Goal: Task Accomplishment & Management: Manage account settings

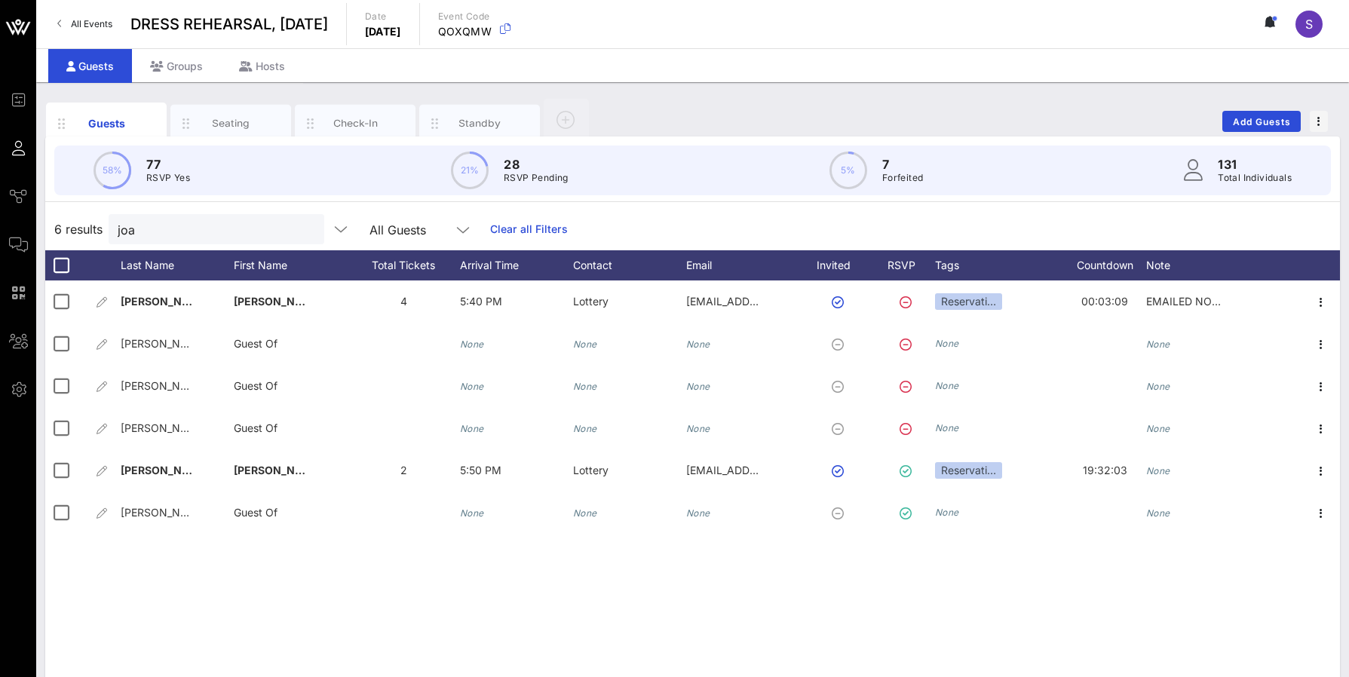
click at [109, 20] on span "All Events" at bounding box center [91, 23] width 41 height 11
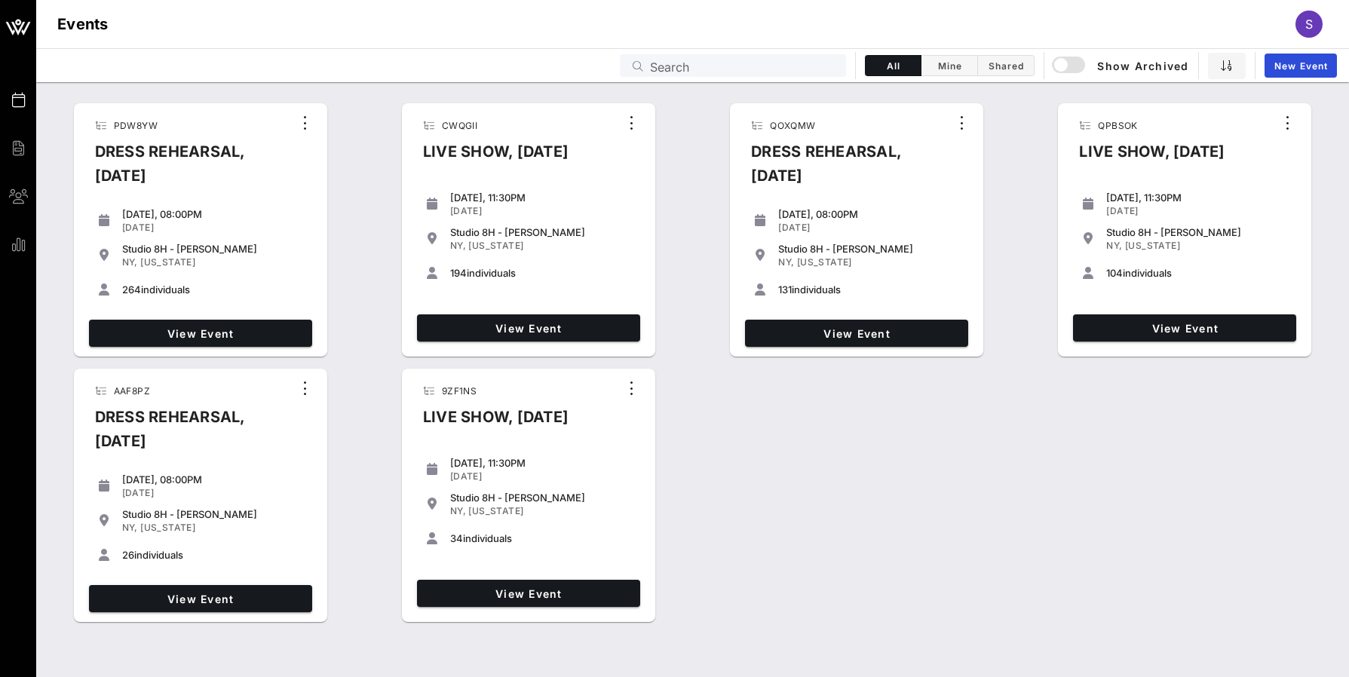
click at [178, 319] on div "View Event" at bounding box center [200, 333] width 235 height 39
click at [177, 329] on span "View Event" at bounding box center [200, 333] width 211 height 13
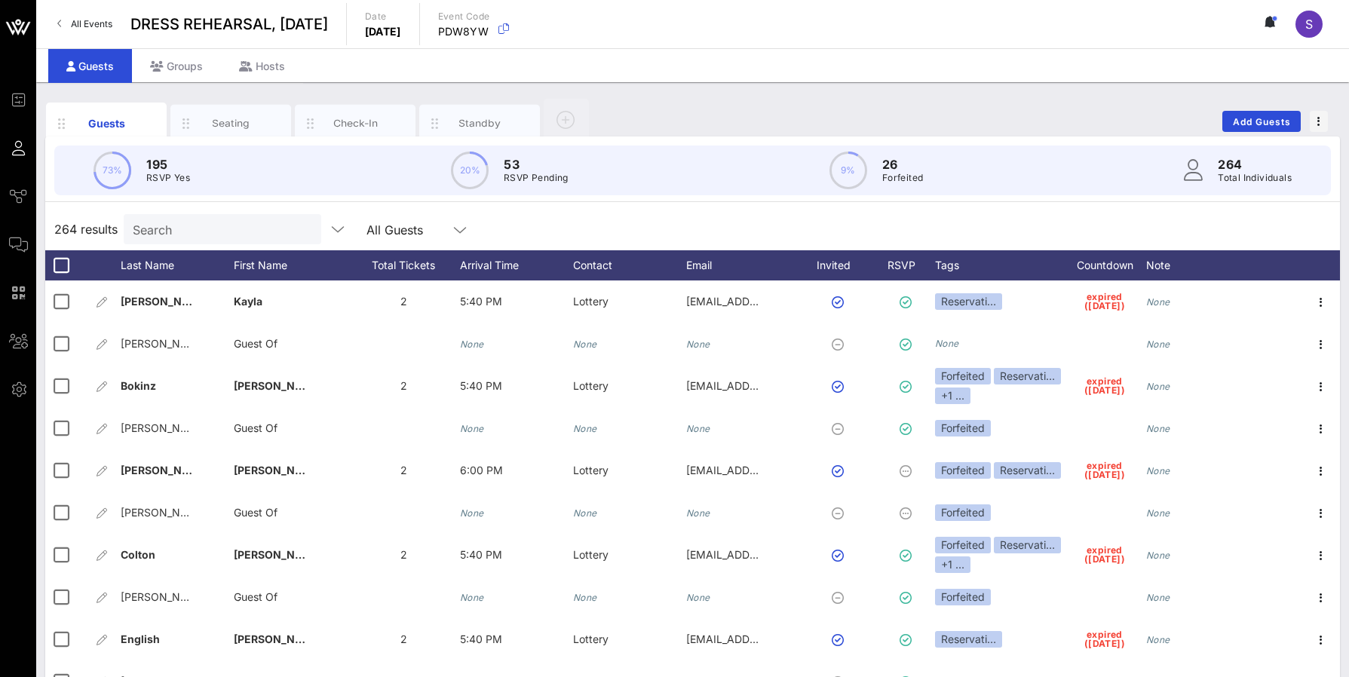
click at [84, 31] on link "All Events" at bounding box center [84, 24] width 73 height 24
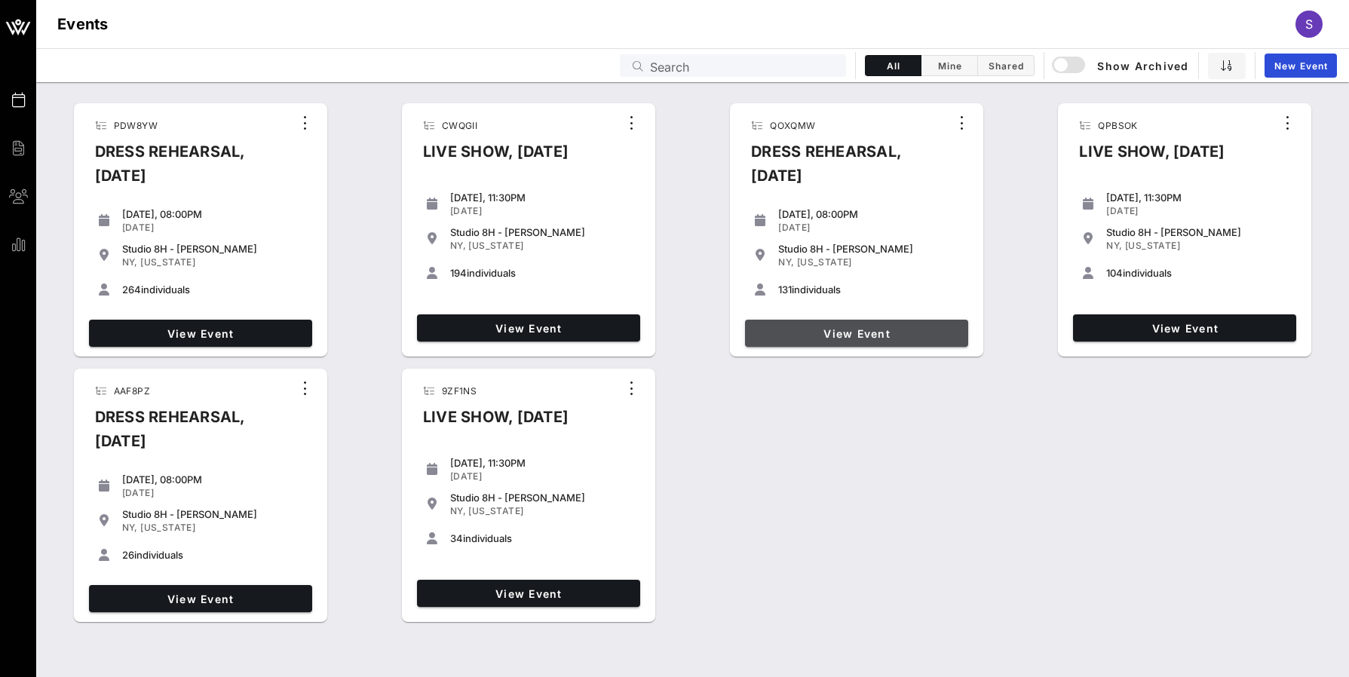
click at [904, 344] on link "View Event" at bounding box center [856, 333] width 223 height 27
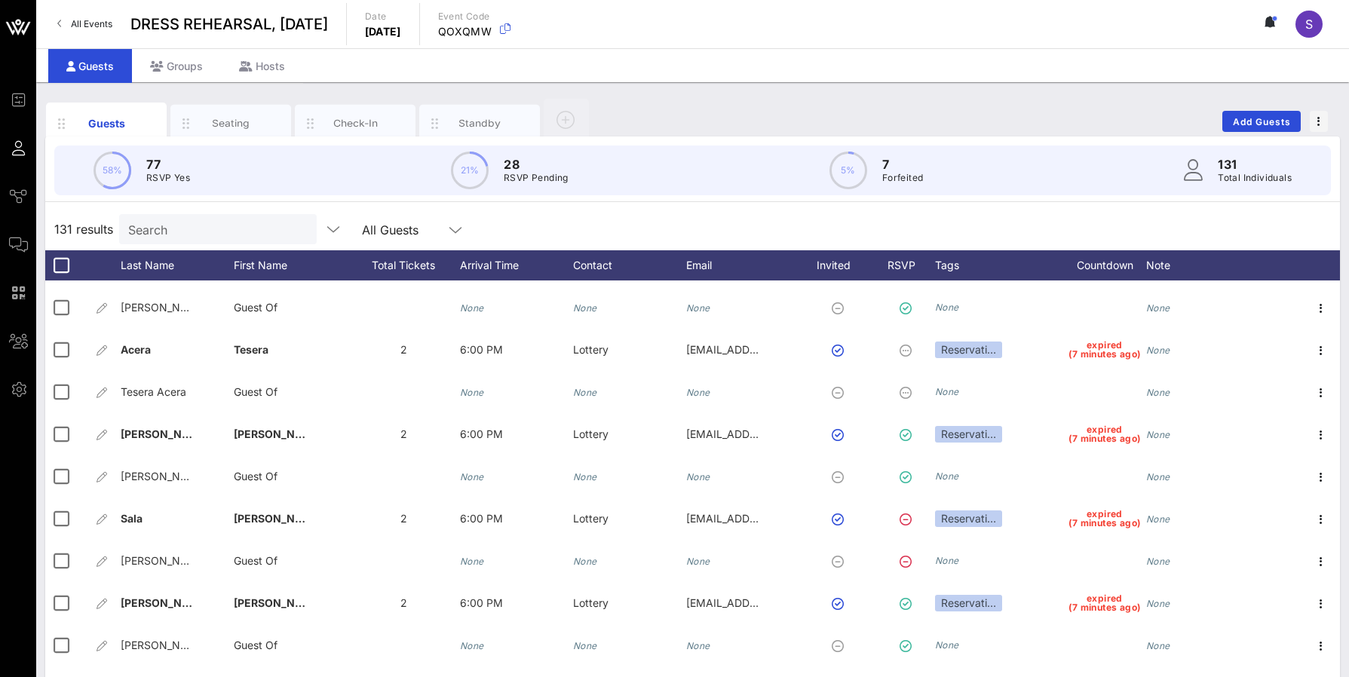
scroll to position [3495, 0]
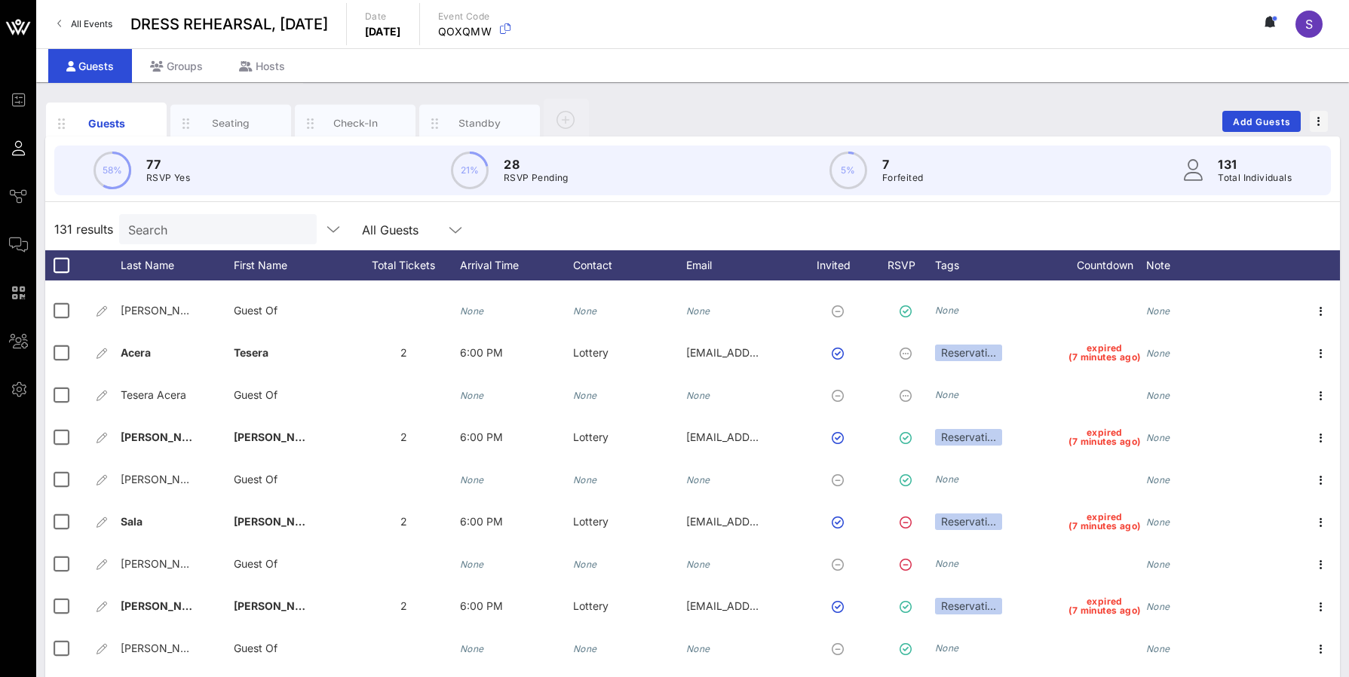
click at [965, 225] on div "131 results Search All Guests" at bounding box center [692, 229] width 1295 height 42
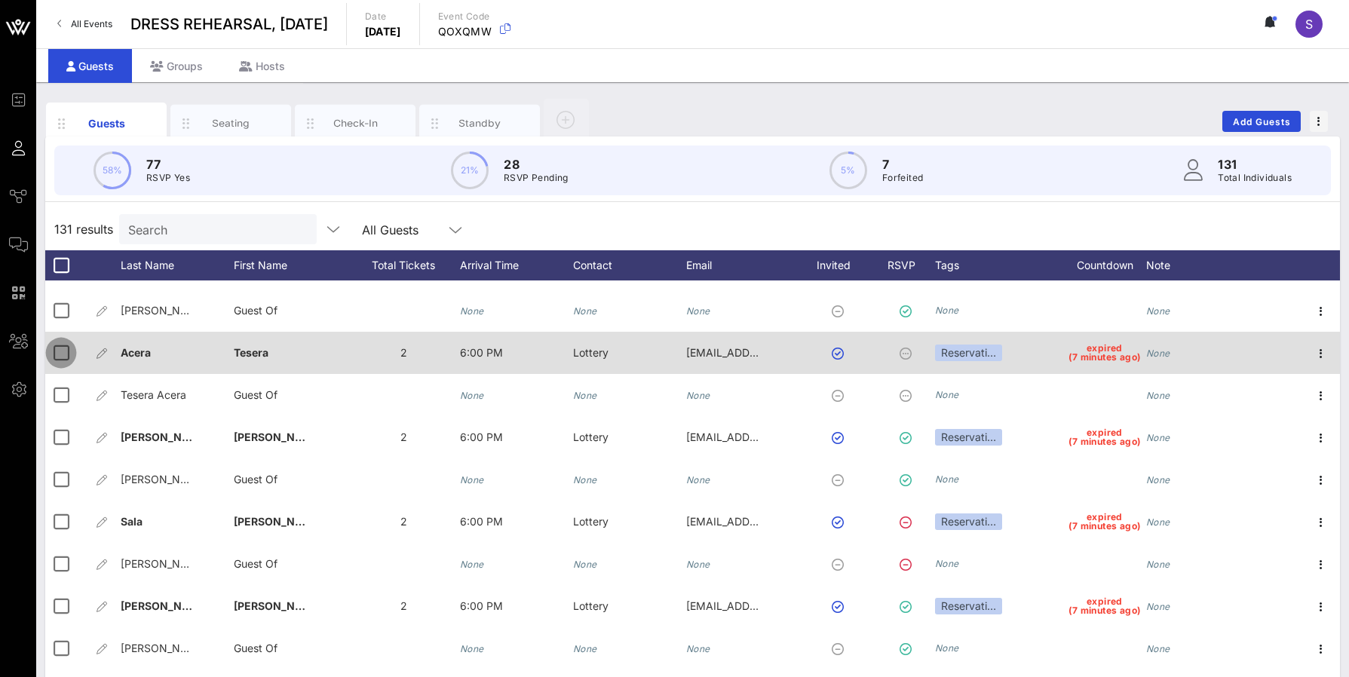
click at [49, 359] on div at bounding box center [61, 353] width 26 height 26
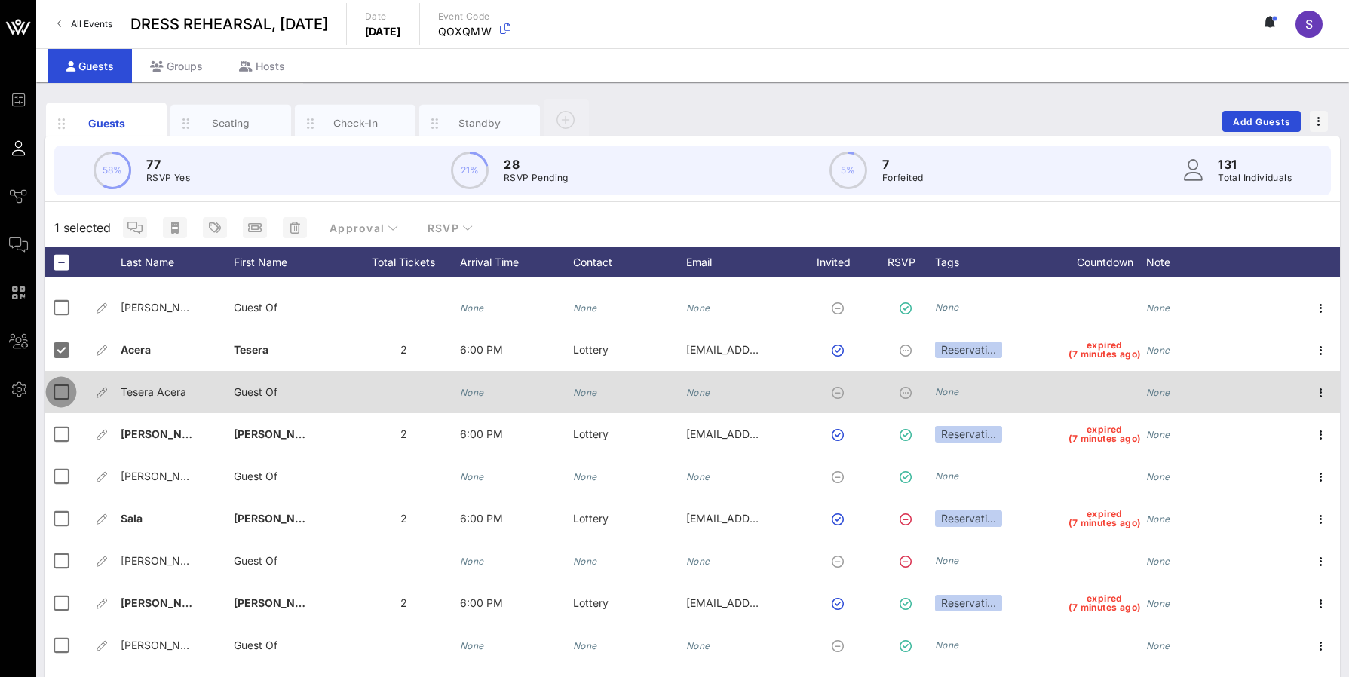
click at [52, 388] on div at bounding box center [61, 392] width 26 height 26
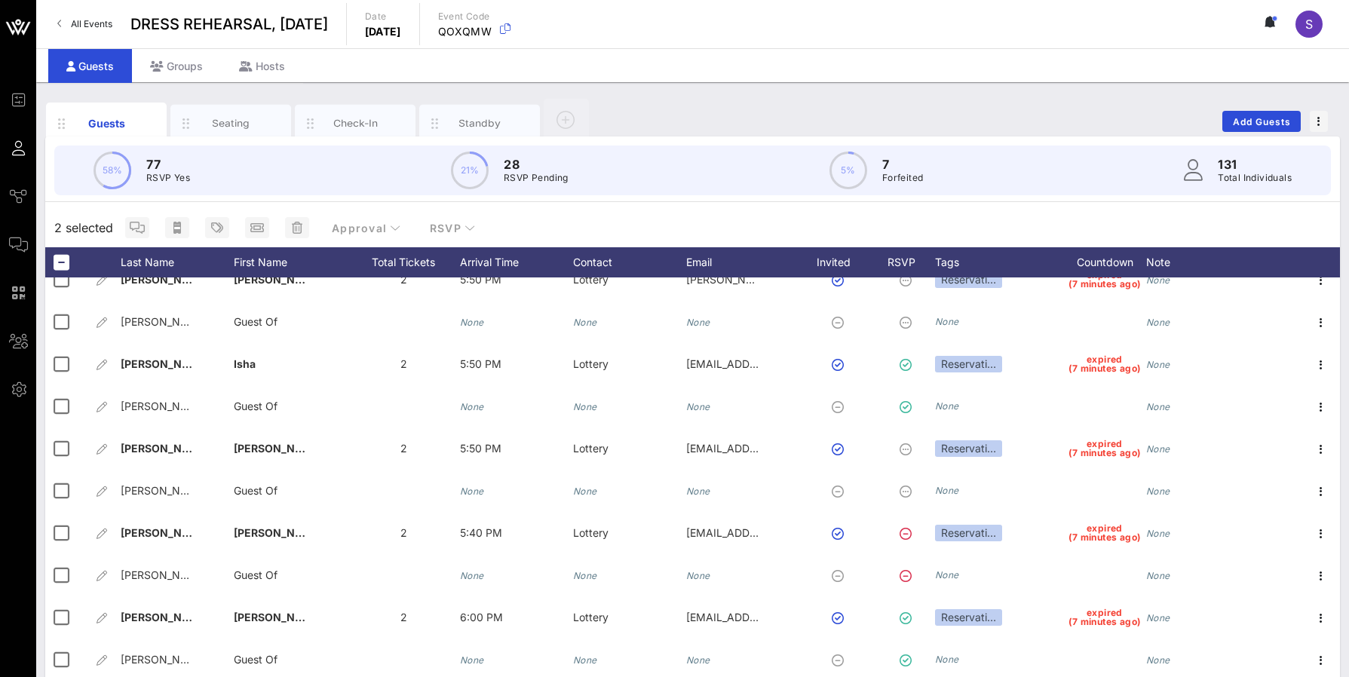
scroll to position [3118, 0]
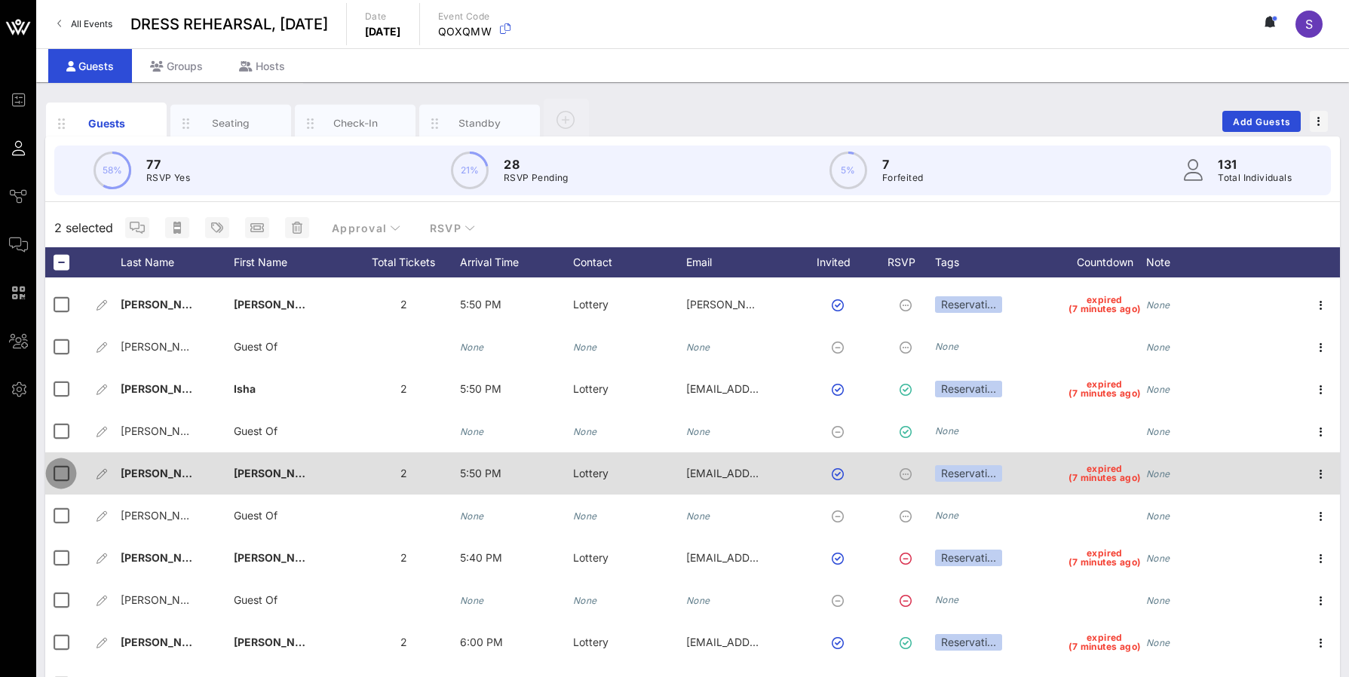
click at [64, 476] on div at bounding box center [61, 474] width 26 height 26
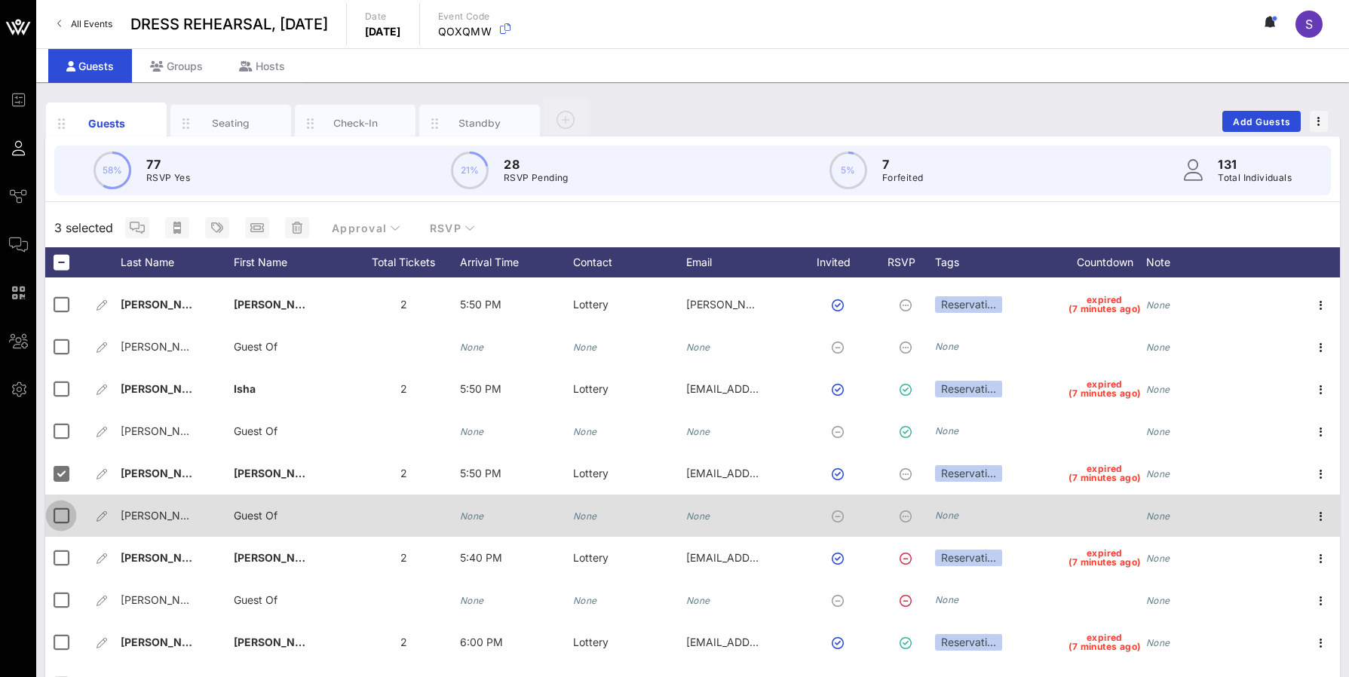
click at [65, 510] on div at bounding box center [61, 516] width 26 height 26
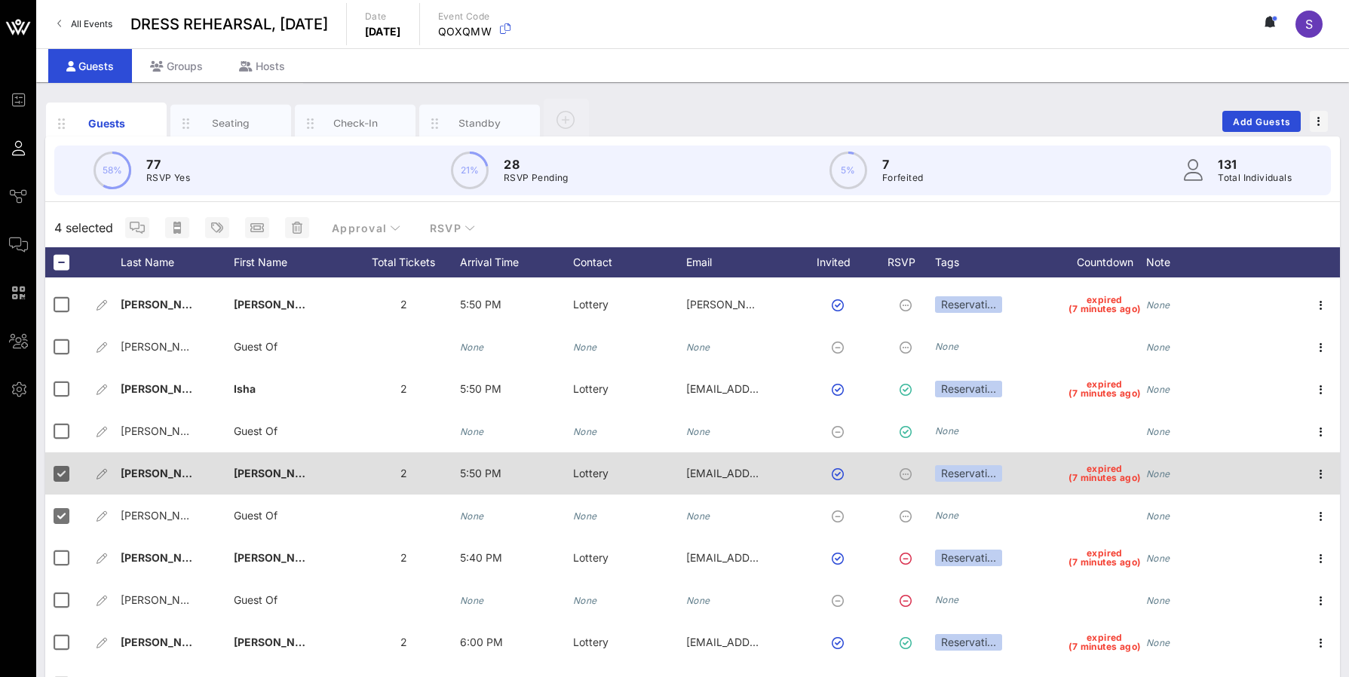
scroll to position [3043, 0]
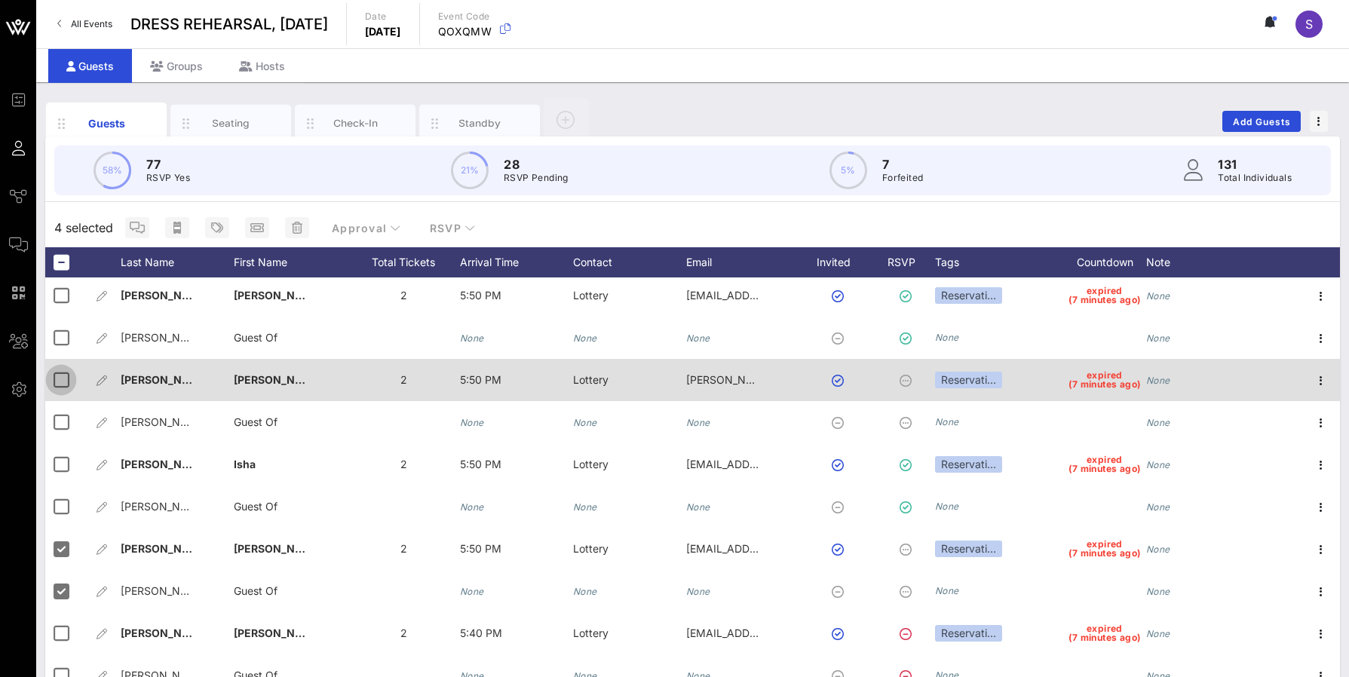
click at [65, 382] on div at bounding box center [61, 380] width 26 height 26
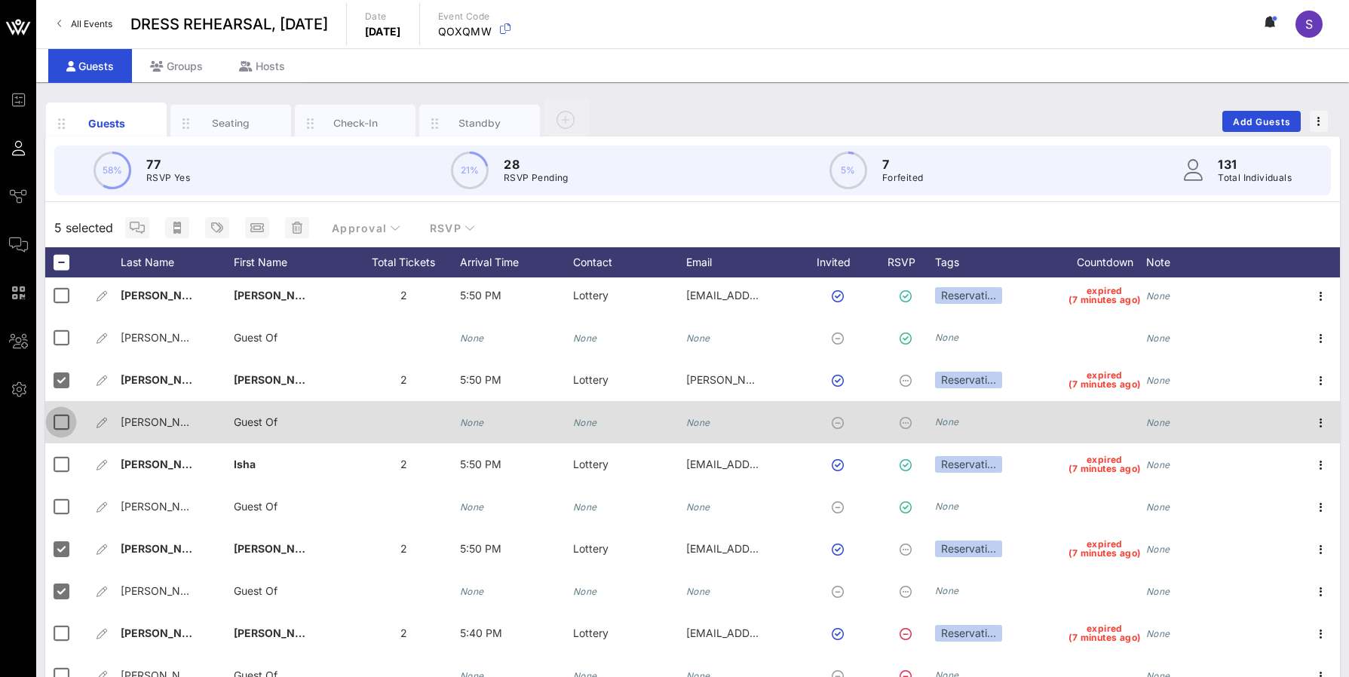
click at [59, 428] on div at bounding box center [61, 422] width 26 height 26
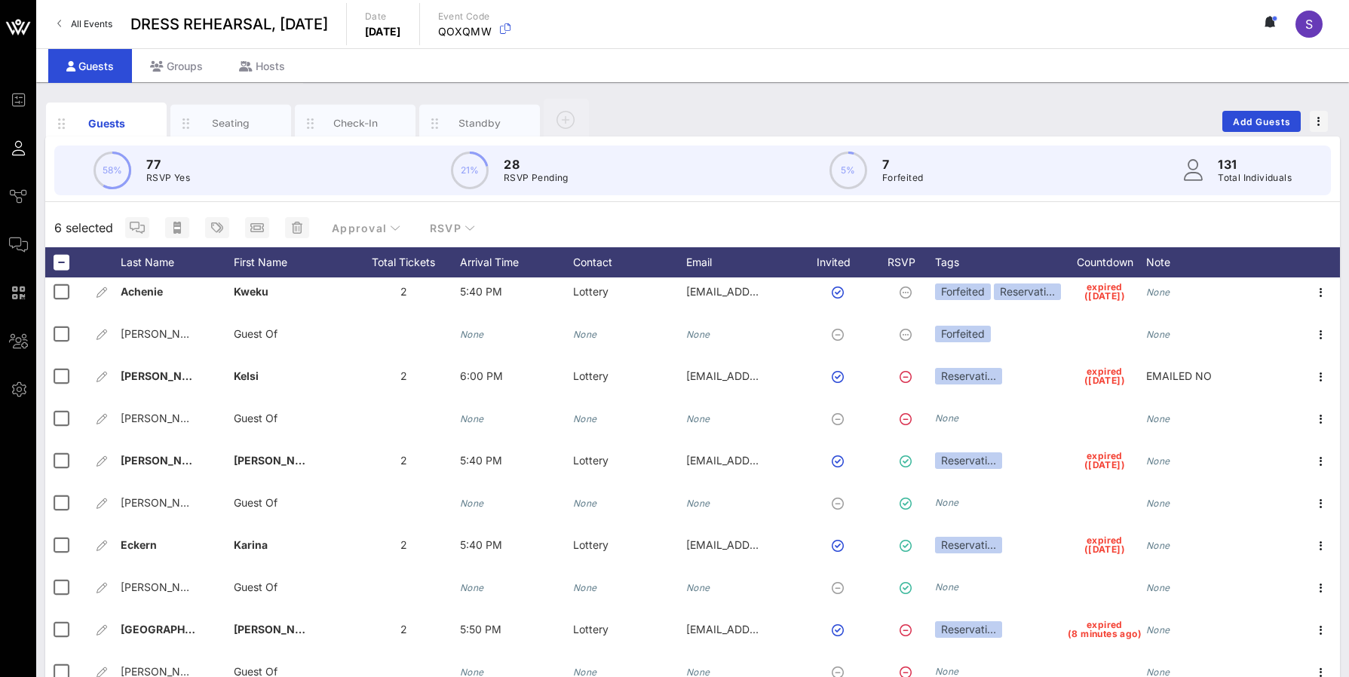
scroll to position [2591, 0]
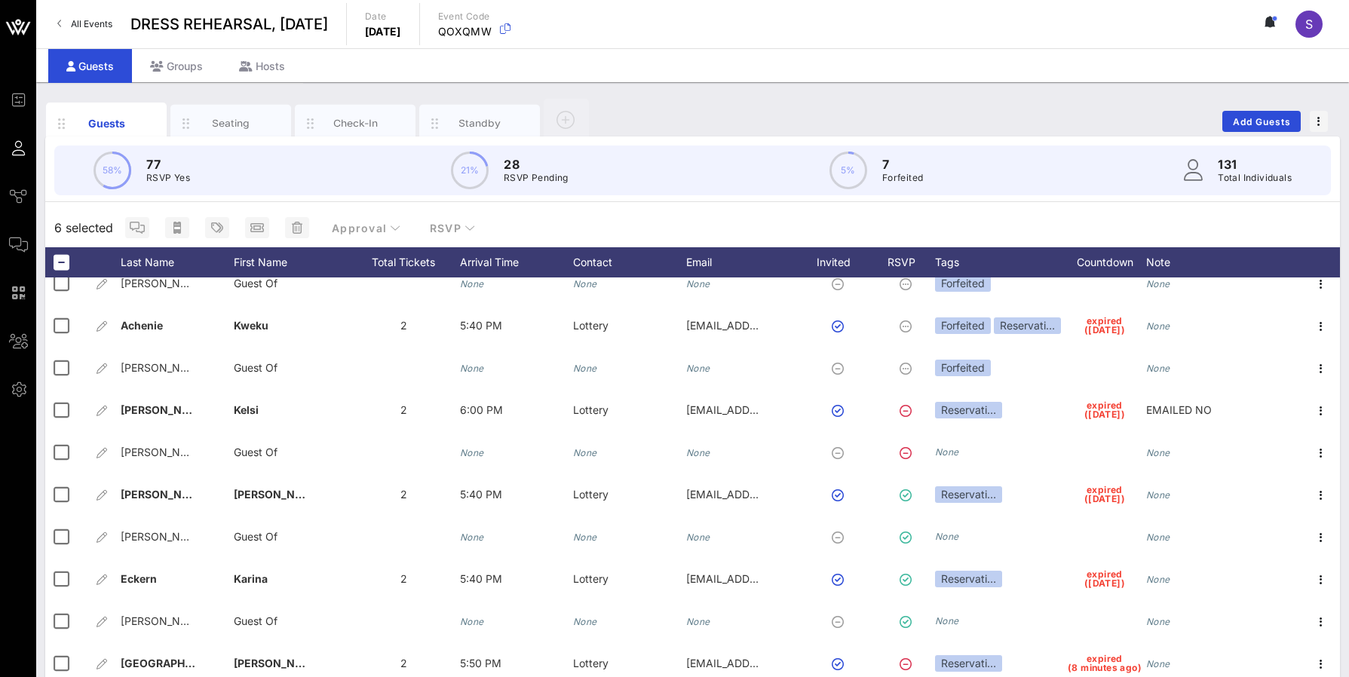
drag, startPoint x: 688, startPoint y: 207, endPoint x: 685, endPoint y: 216, distance: 10.1
click at [688, 208] on div "58% 77 RSVP Yes 21% 28 RSVP Pending 5% 7 Forfeited 131 Total Individuals 6 sele…" at bounding box center [692, 432] width 1295 height 593
click at [881, 207] on div "58% 77 RSVP Yes 21% 28 RSVP Pending 5% 7 Forfeited 131 Total Individuals 6 sele…" at bounding box center [692, 432] width 1295 height 593
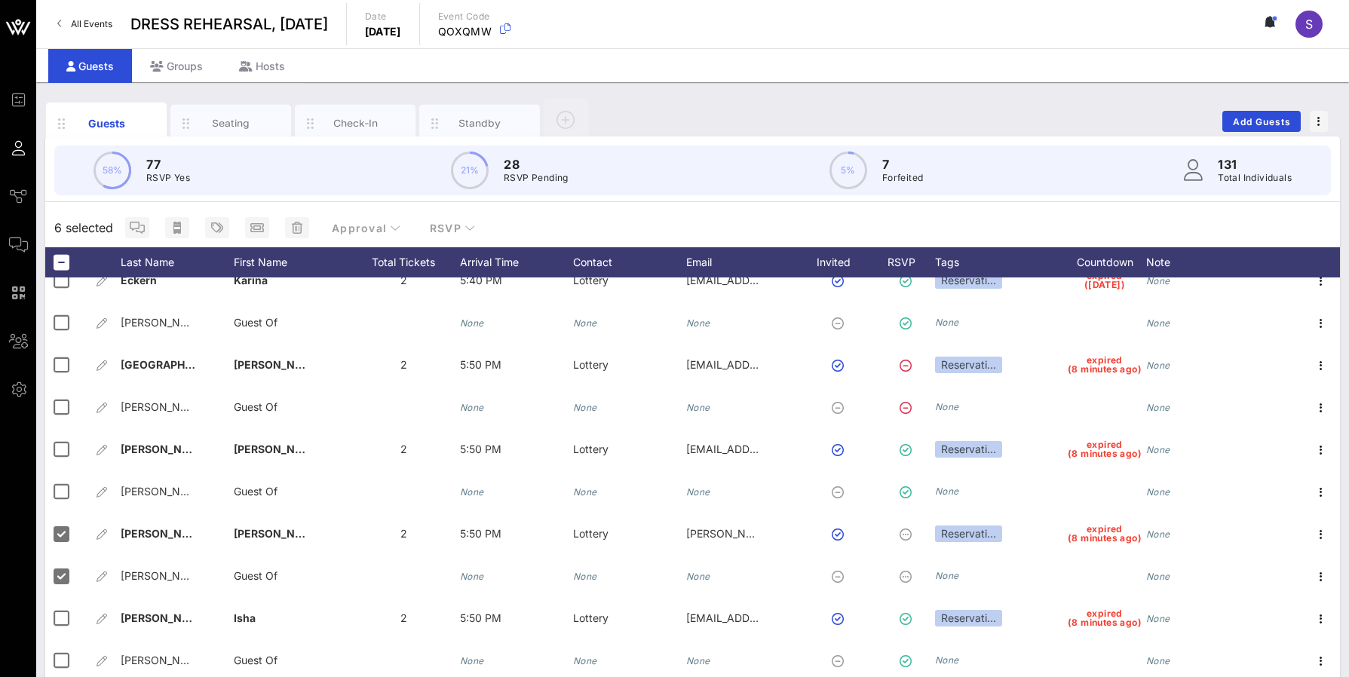
scroll to position [2892, 0]
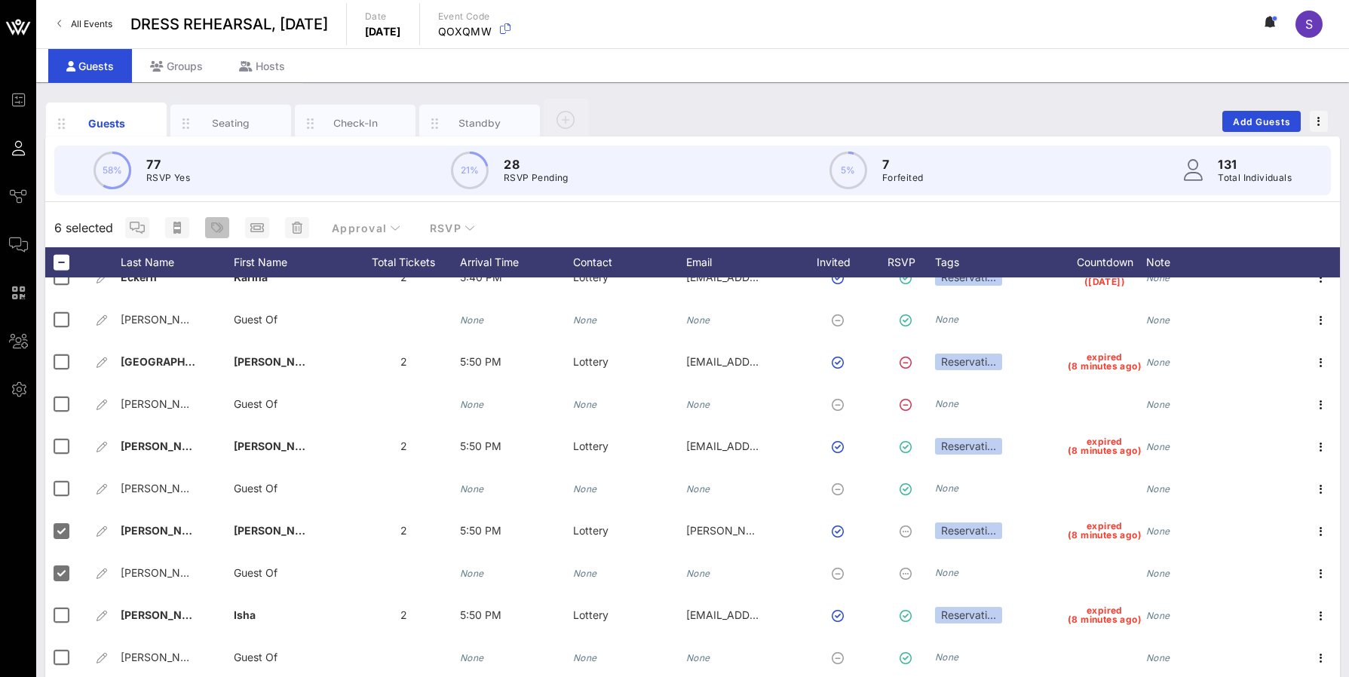
click at [215, 234] on button "button" at bounding box center [217, 227] width 24 height 21
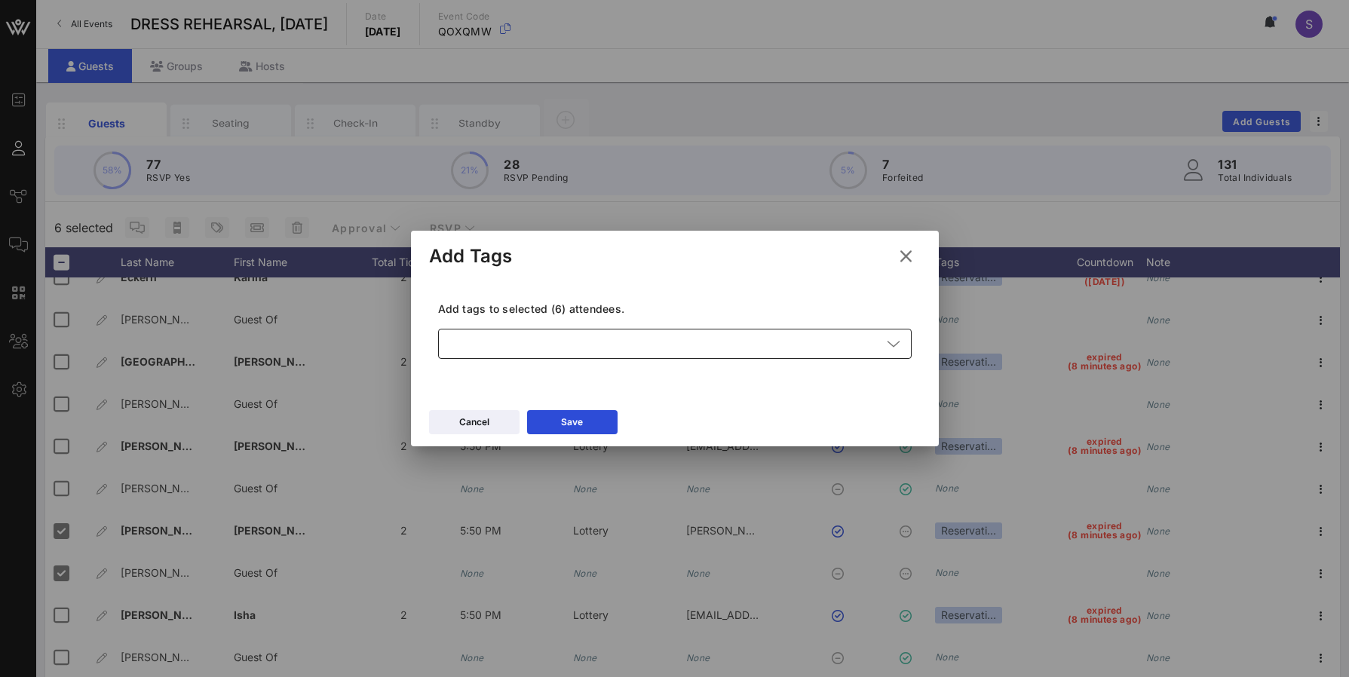
click at [518, 336] on div at bounding box center [664, 344] width 434 height 30
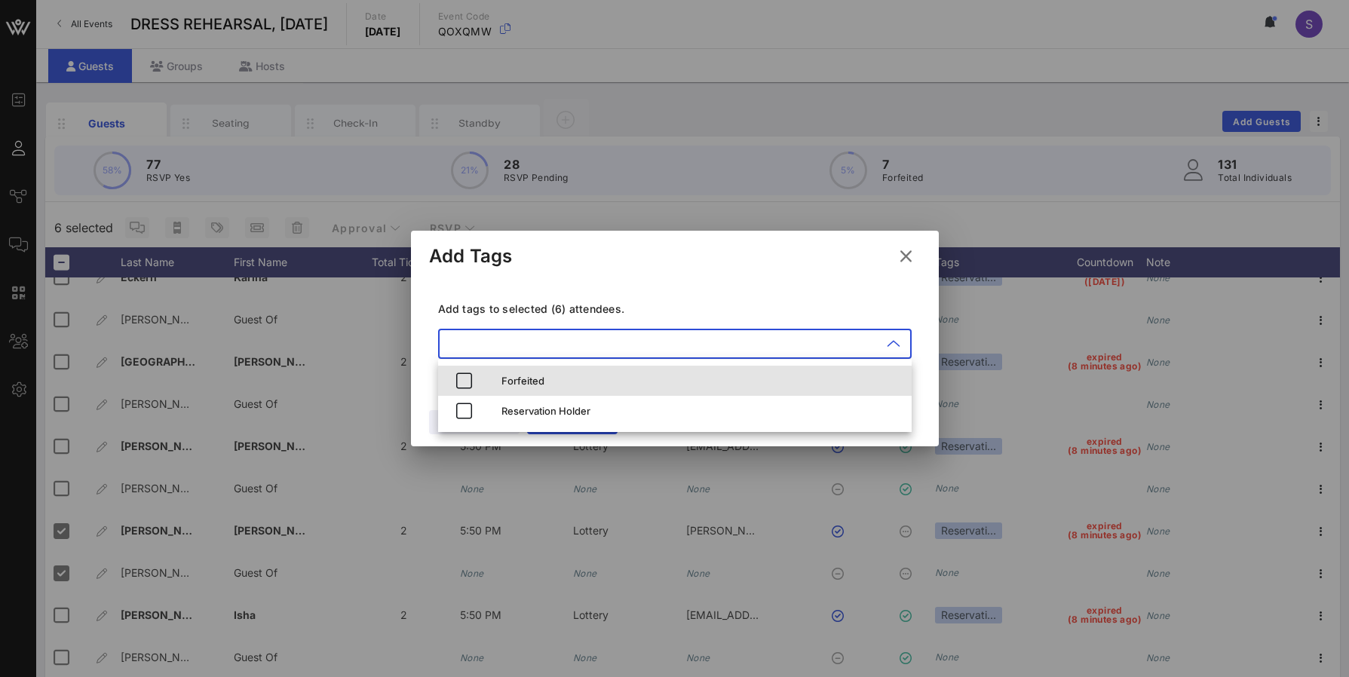
click at [508, 373] on div "Forfeited" at bounding box center [700, 381] width 398 height 24
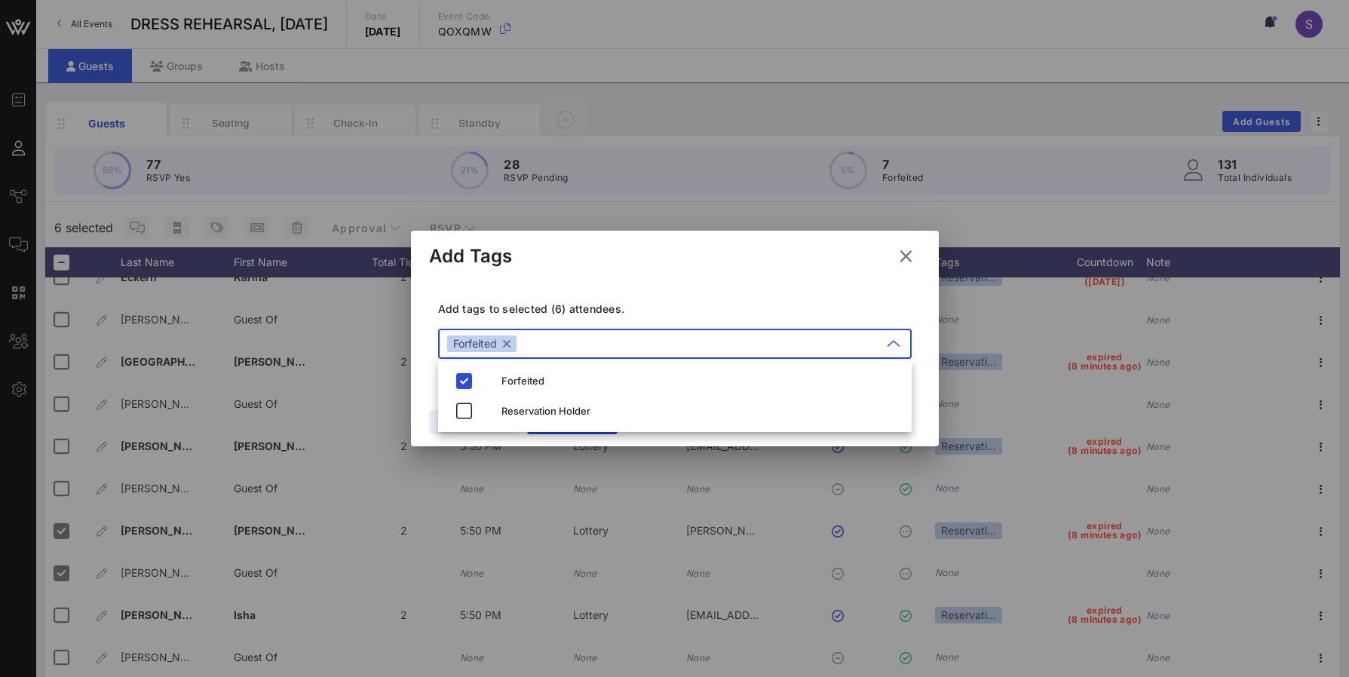
click at [644, 287] on div "Add tags to selected (6) attendees. ​ Forfeited" at bounding box center [675, 332] width 492 height 110
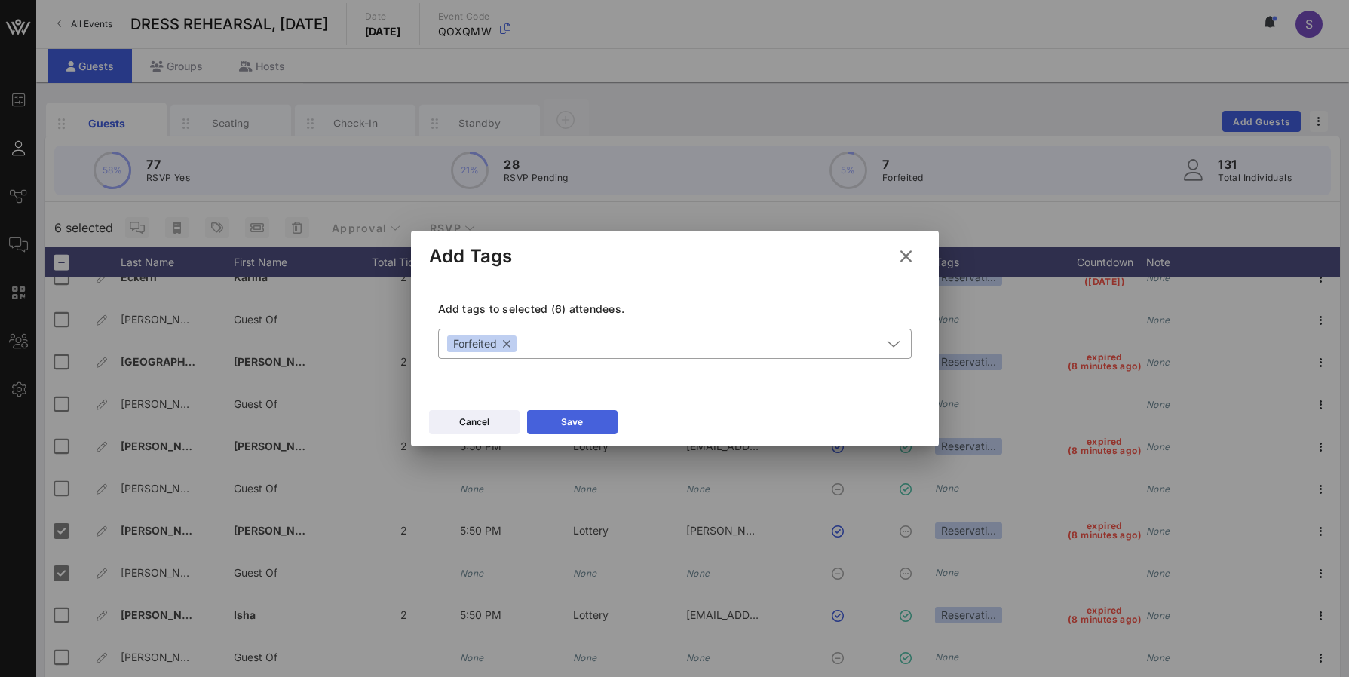
click at [548, 423] on button "Save" at bounding box center [572, 422] width 90 height 24
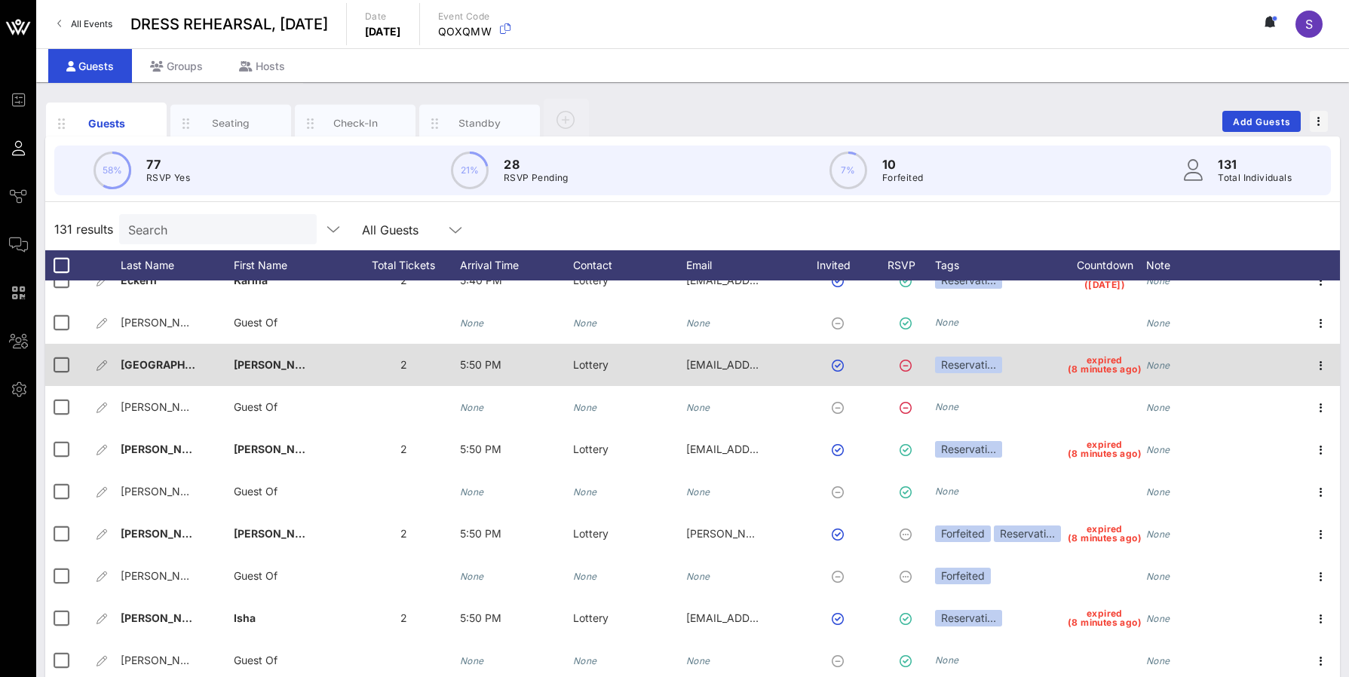
drag, startPoint x: 67, startPoint y: 369, endPoint x: 67, endPoint y: 379, distance: 9.8
click at [67, 370] on div at bounding box center [61, 365] width 26 height 26
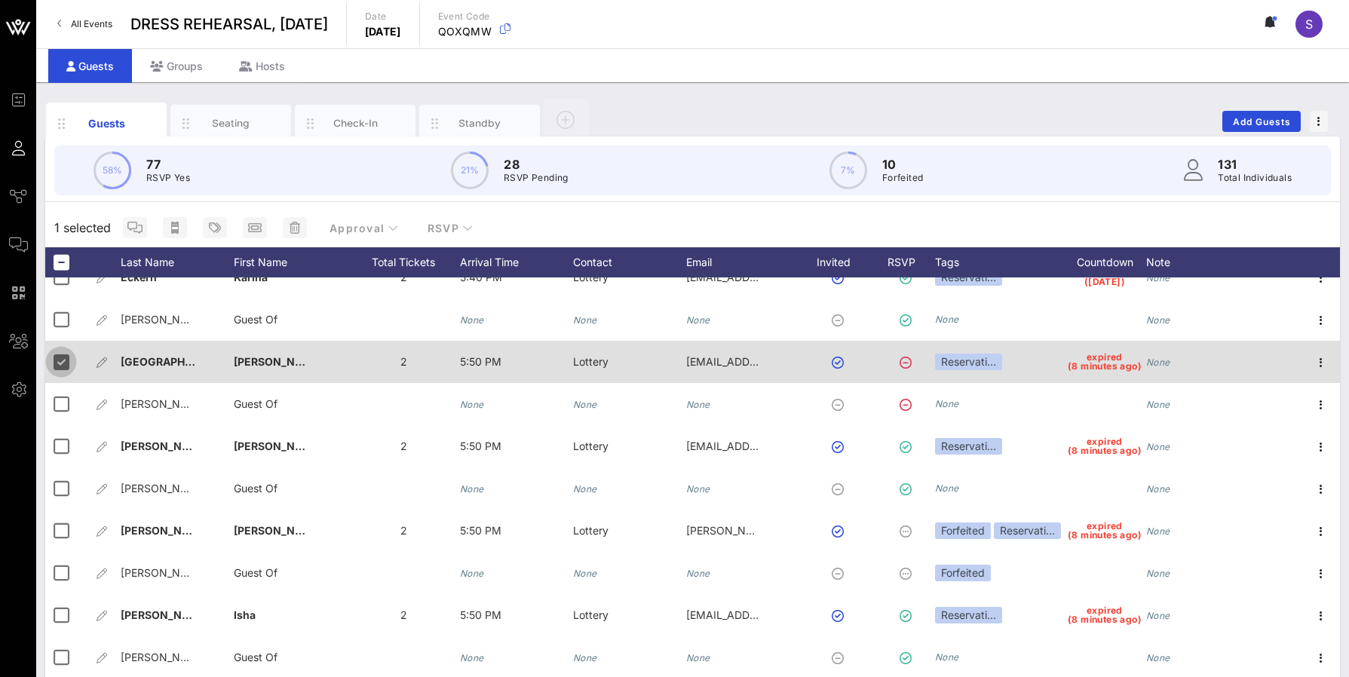
click at [65, 361] on div at bounding box center [61, 362] width 26 height 26
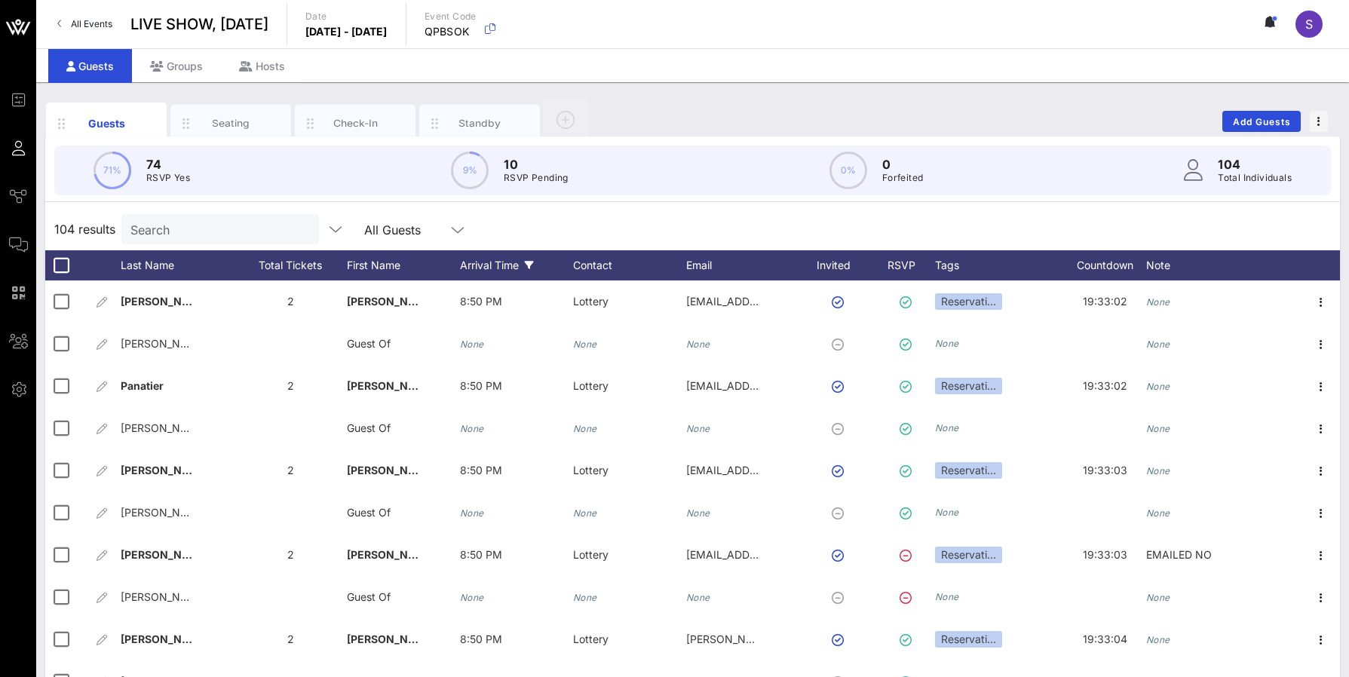
drag, startPoint x: 526, startPoint y: 223, endPoint x: 544, endPoint y: 258, distance: 39.5
click at [526, 223] on div "104 results Search All Guests" at bounding box center [692, 229] width 1295 height 42
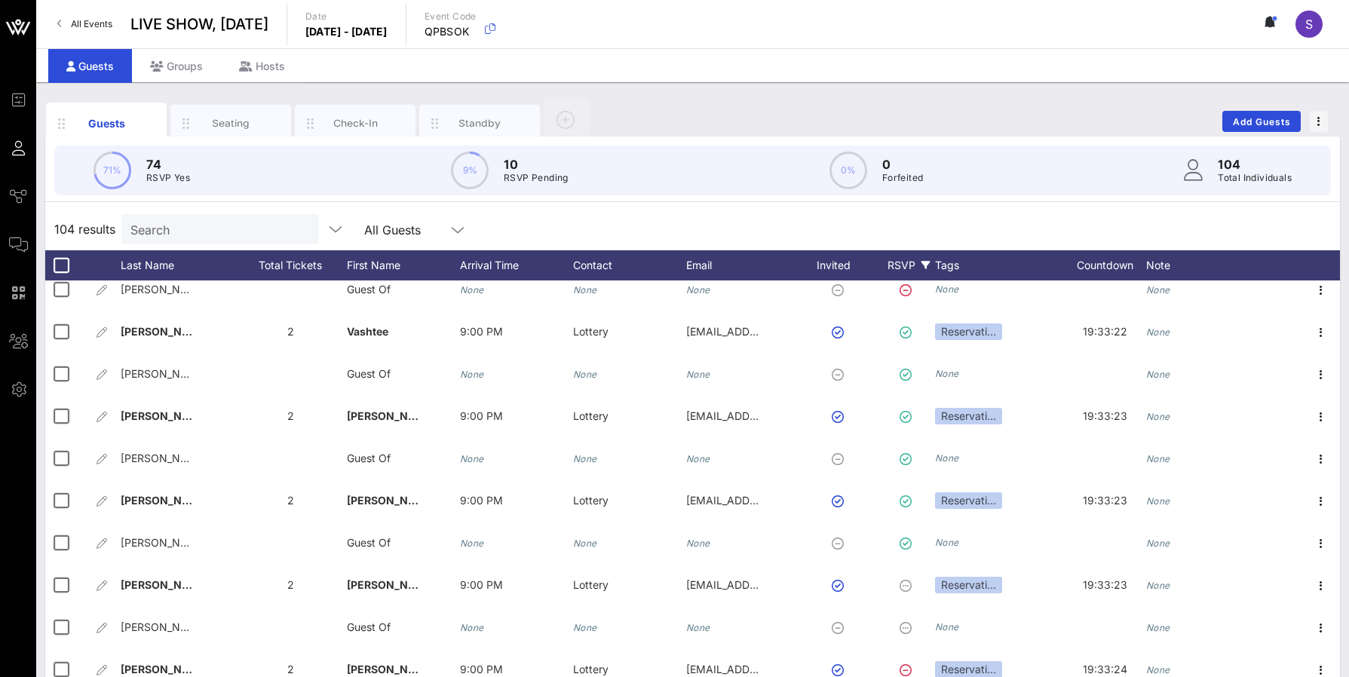
drag, startPoint x: 899, startPoint y: 210, endPoint x: 894, endPoint y: 261, distance: 50.8
click at [900, 210] on div "104 results Search All Guests" at bounding box center [692, 229] width 1295 height 42
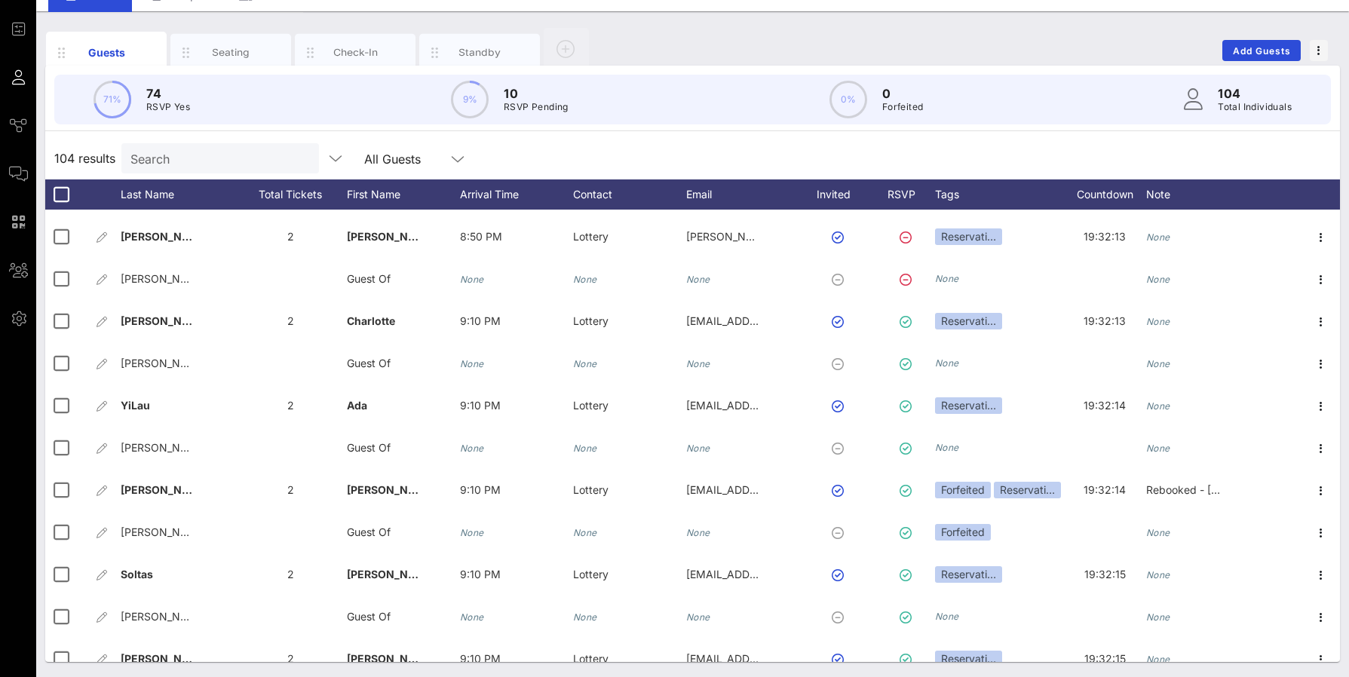
scroll to position [2129, 0]
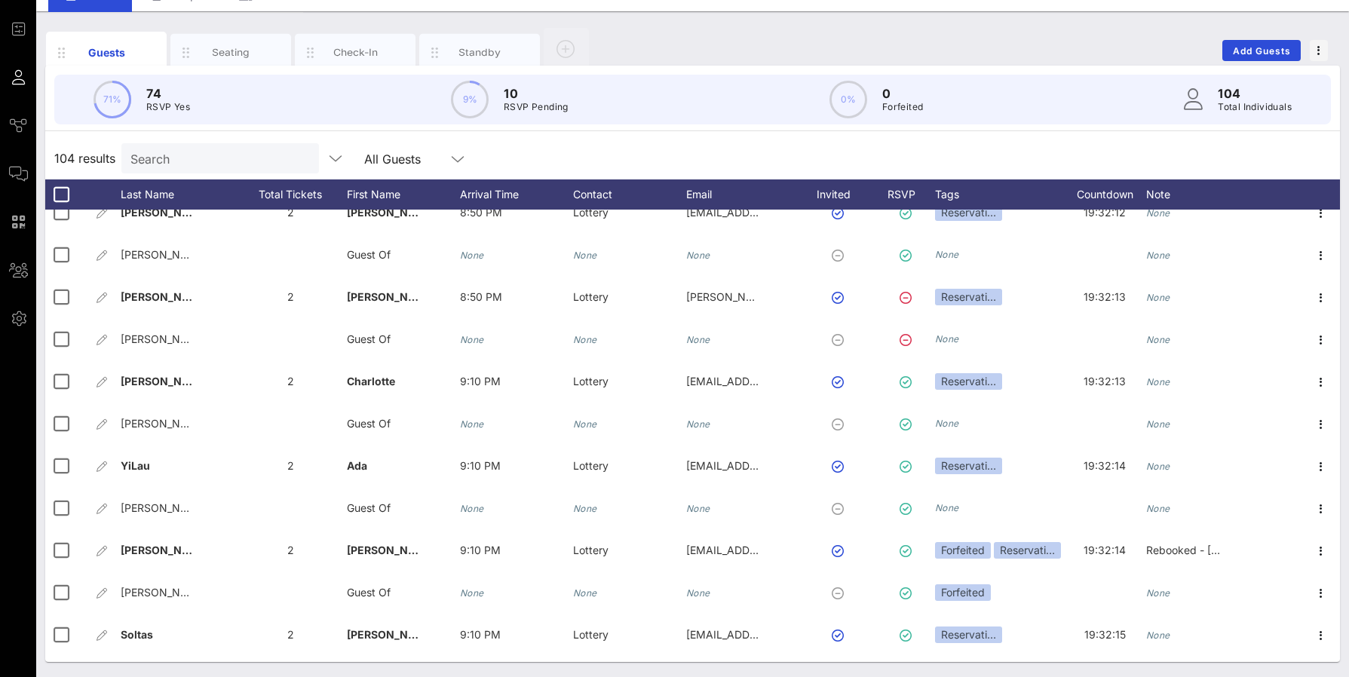
click at [191, 157] on input "Search" at bounding box center [218, 159] width 176 height 20
paste input "[EMAIL_ADDRESS][DOMAIN_NAME]"
type input "[EMAIL_ADDRESS][DOMAIN_NAME]"
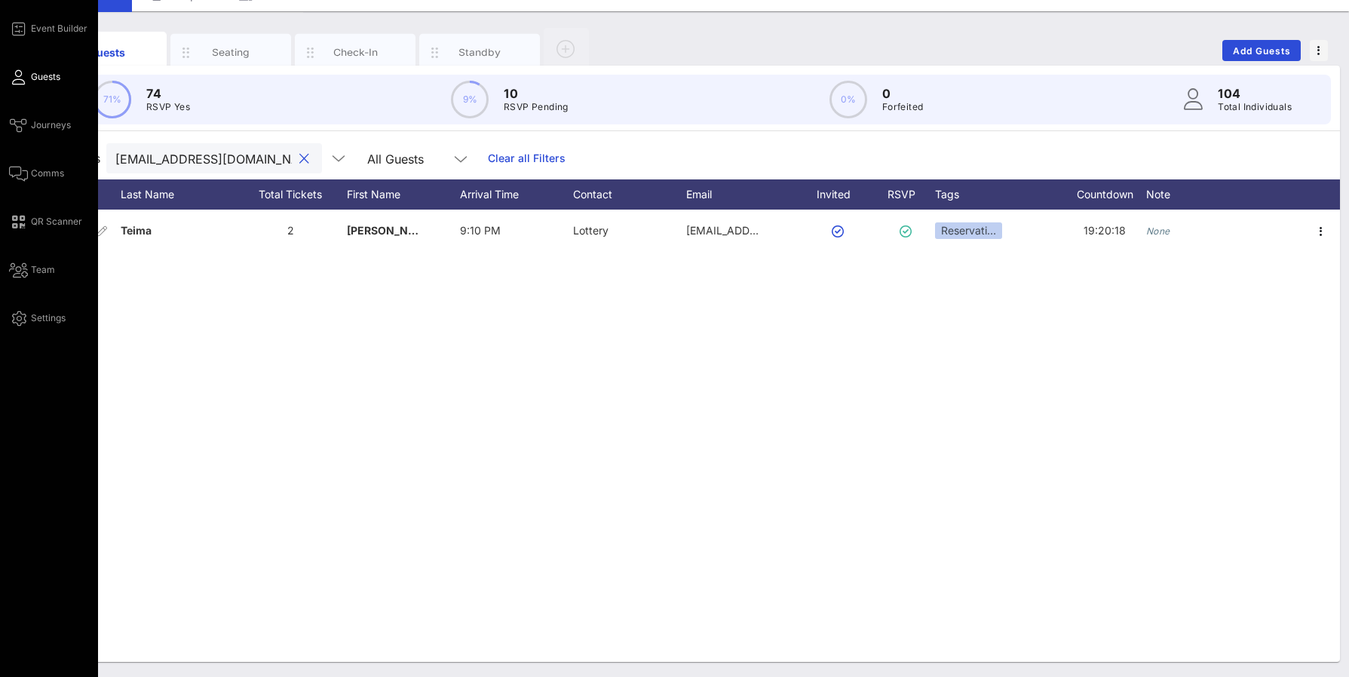
drag, startPoint x: 225, startPoint y: 152, endPoint x: 14, endPoint y: 139, distance: 211.5
click at [14, 139] on div "Event Builder Guests Journeys Comms QR Scanner Team Settings LIVE SHOW, [DATE] …" at bounding box center [674, 303] width 1349 height 748
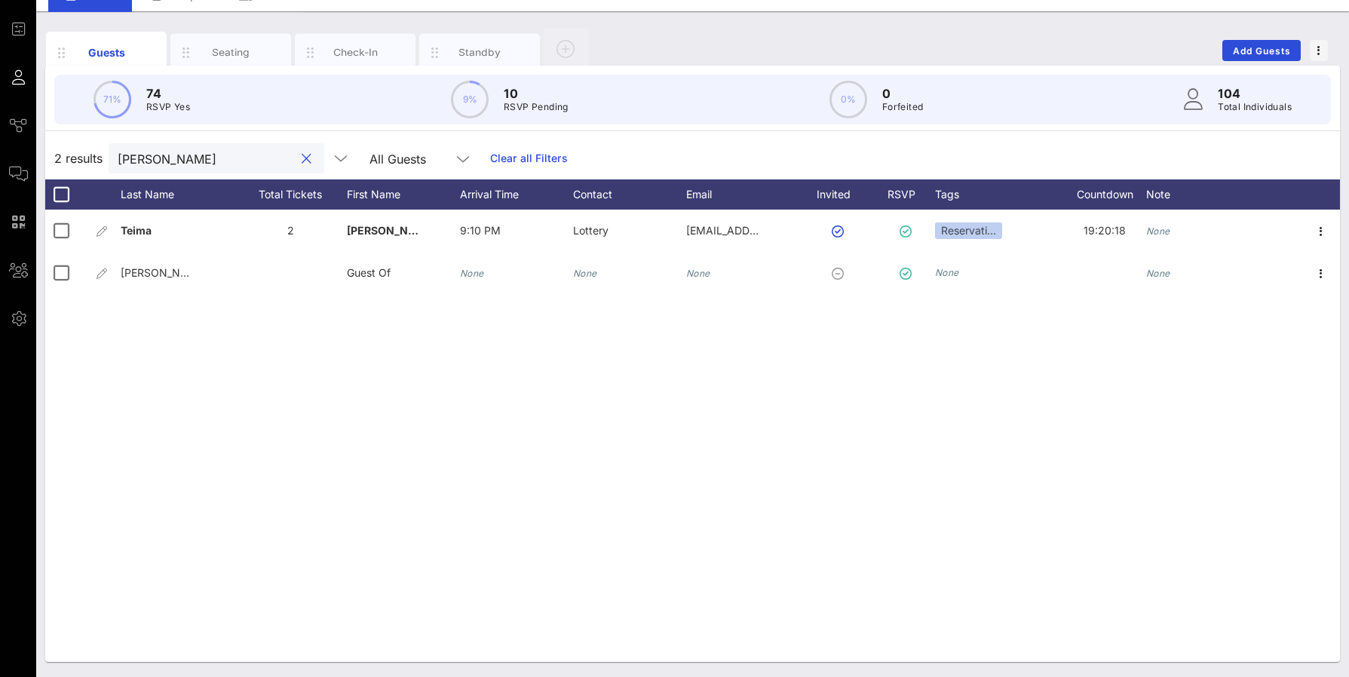
type input "[PERSON_NAME]"
click at [973, 489] on div "Teima 2 Nadia 9:10 PM Lottery [EMAIL_ADDRESS][DOMAIN_NAME] Reservati… 19:20:18 …" at bounding box center [692, 436] width 1295 height 452
click at [227, 168] on div "[PERSON_NAME]" at bounding box center [206, 158] width 176 height 30
click at [63, 151] on div "2 results [PERSON_NAME] All Guests Clear all Filters" at bounding box center [692, 158] width 1295 height 42
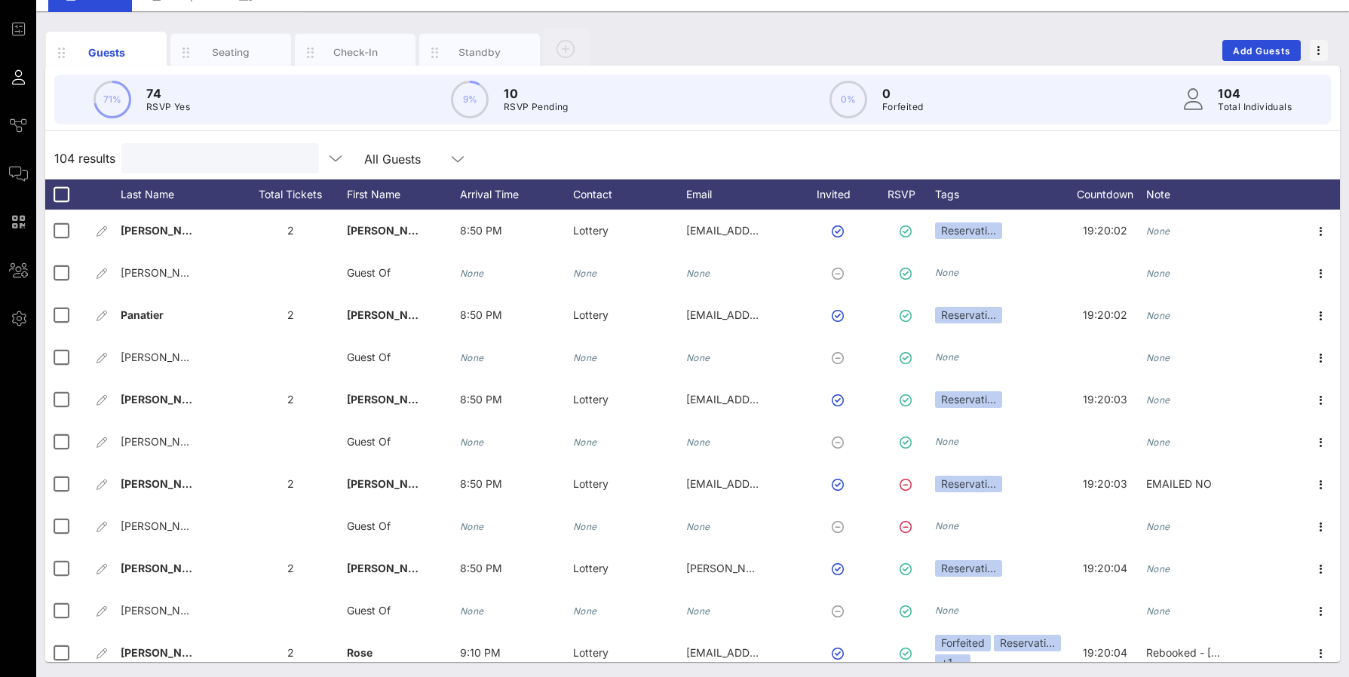
paste input "[PERSON_NAME]"
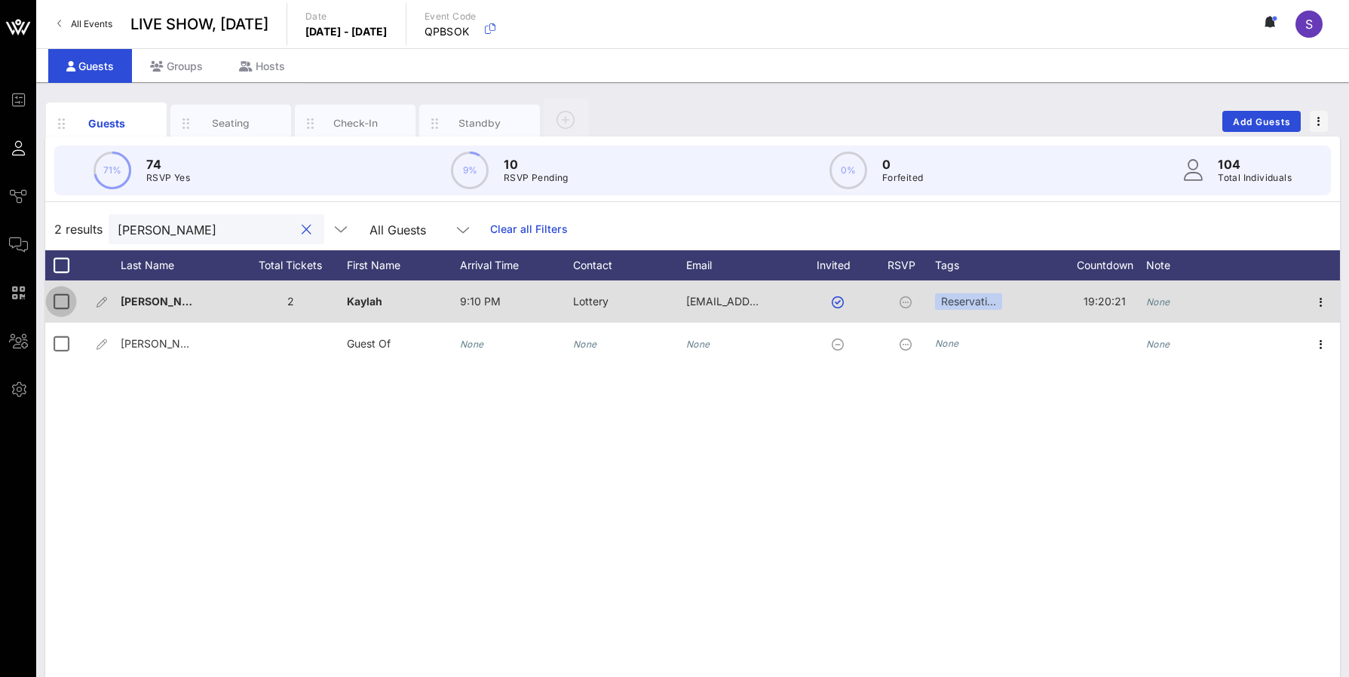
type input "[PERSON_NAME]"
click at [54, 301] on div at bounding box center [61, 302] width 26 height 26
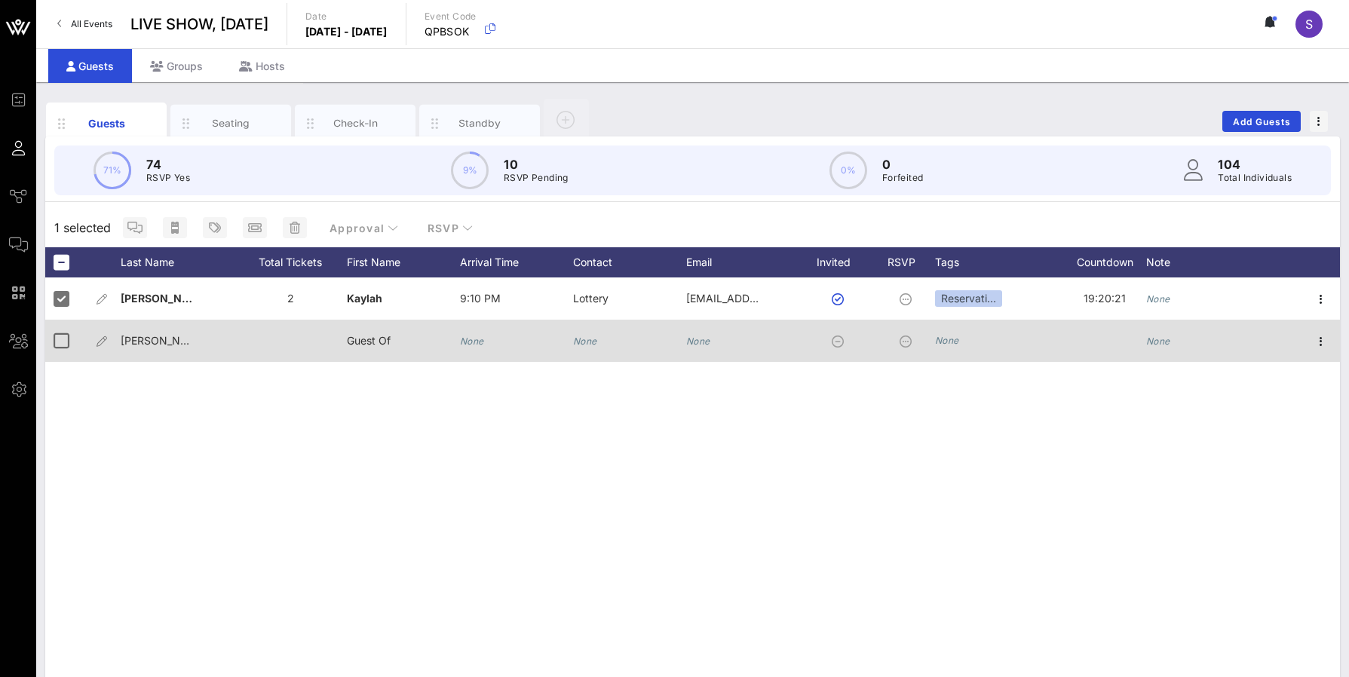
drag, startPoint x: 59, startPoint y: 336, endPoint x: 87, endPoint y: 326, distance: 29.3
click at [59, 337] on div at bounding box center [61, 341] width 26 height 26
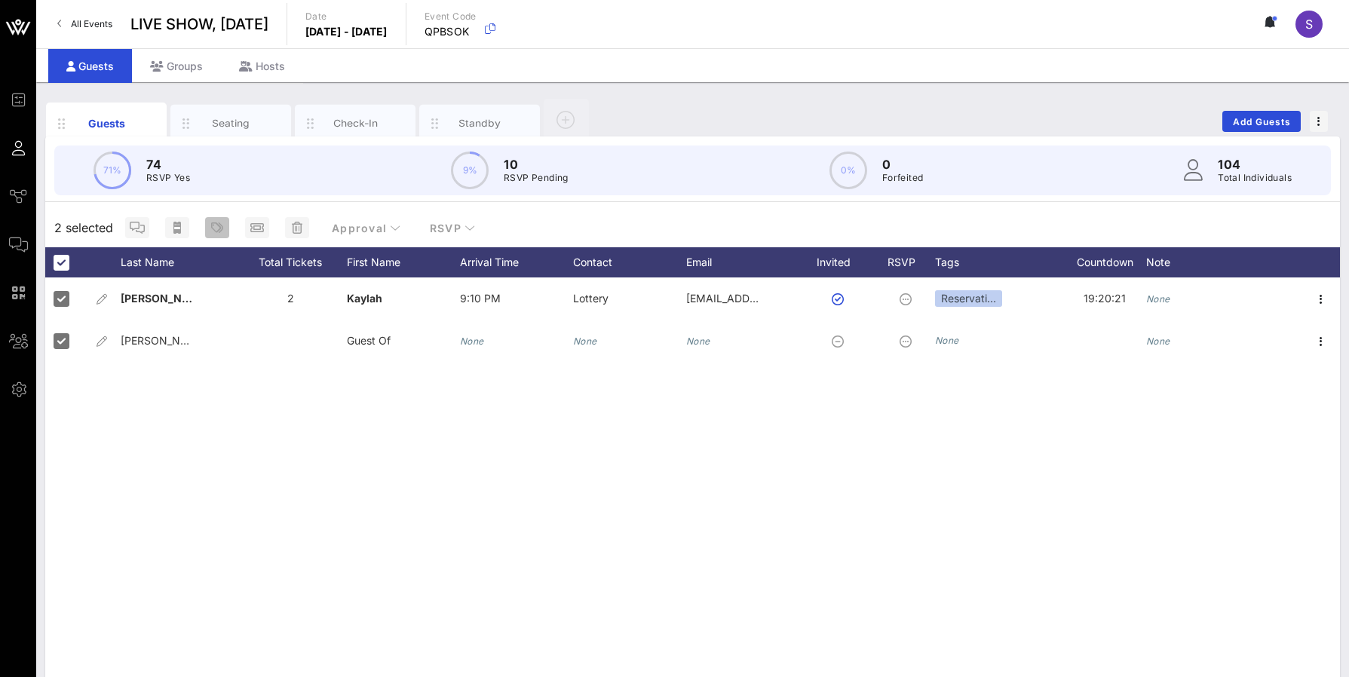
click at [215, 231] on icon "button" at bounding box center [217, 228] width 12 height 12
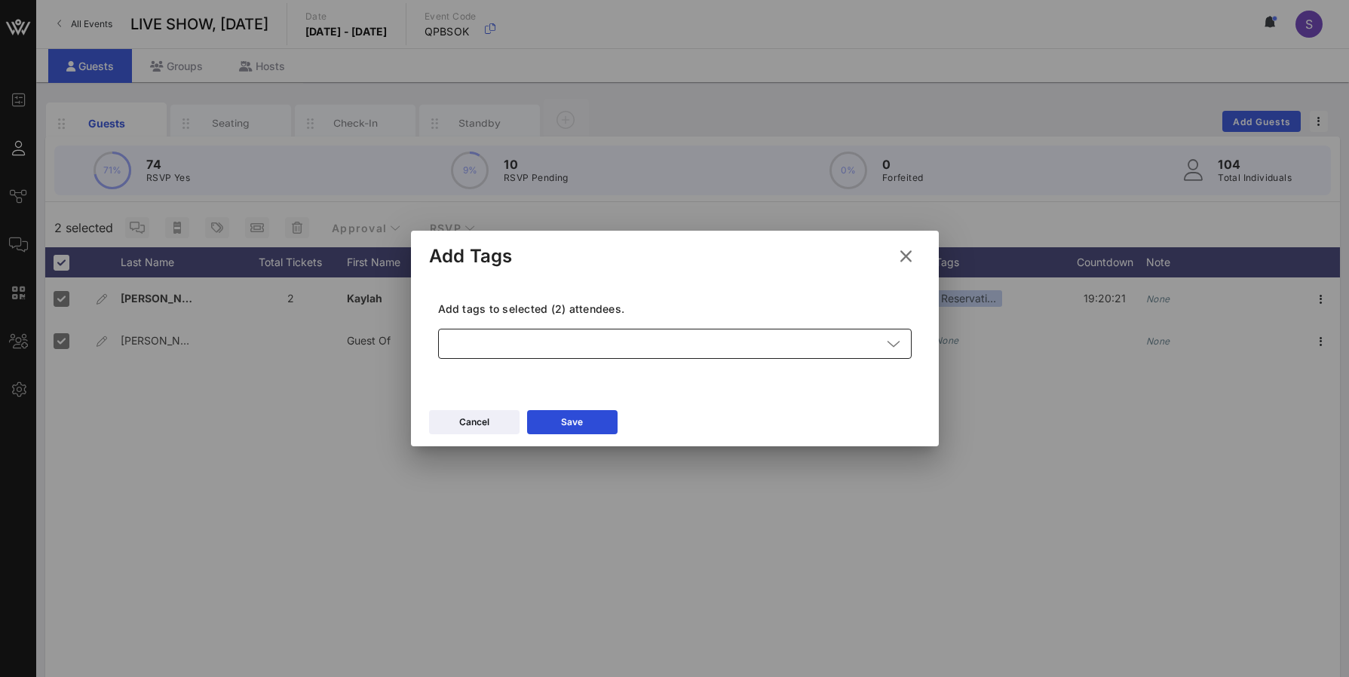
click at [473, 331] on div at bounding box center [664, 344] width 434 height 30
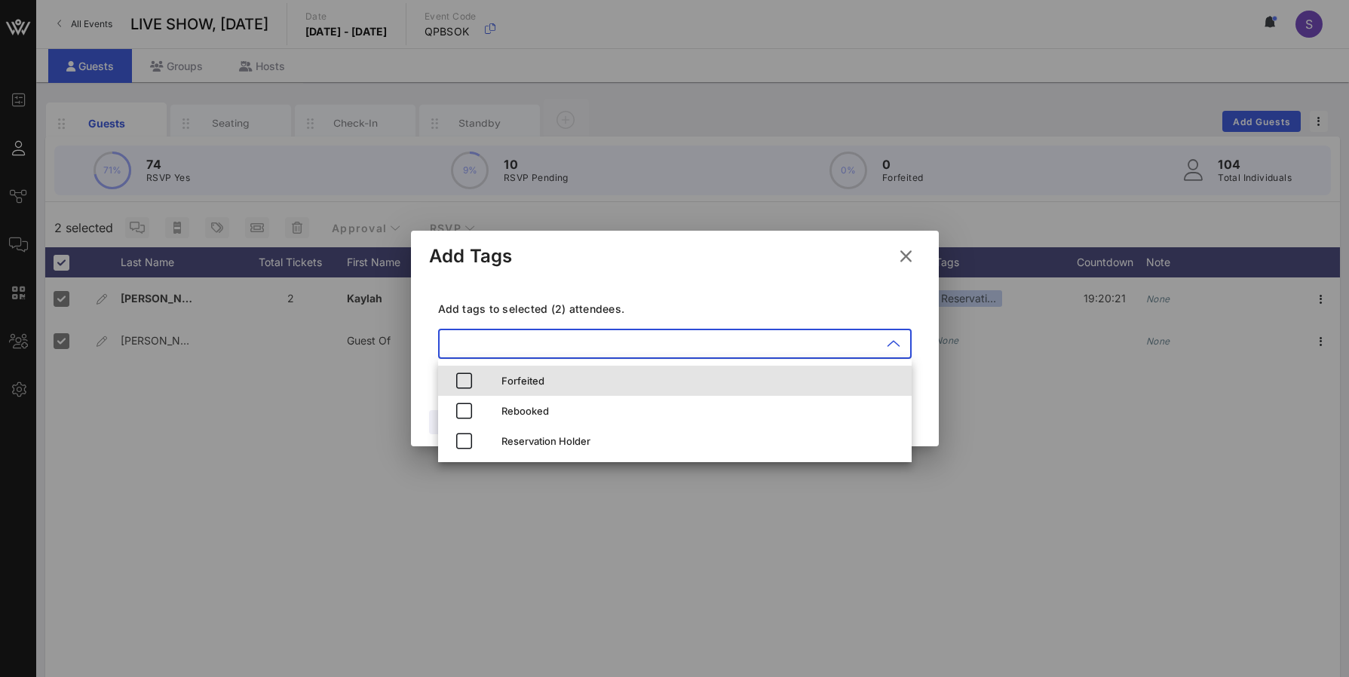
click at [495, 379] on div "Forfeited" at bounding box center [674, 381] width 473 height 30
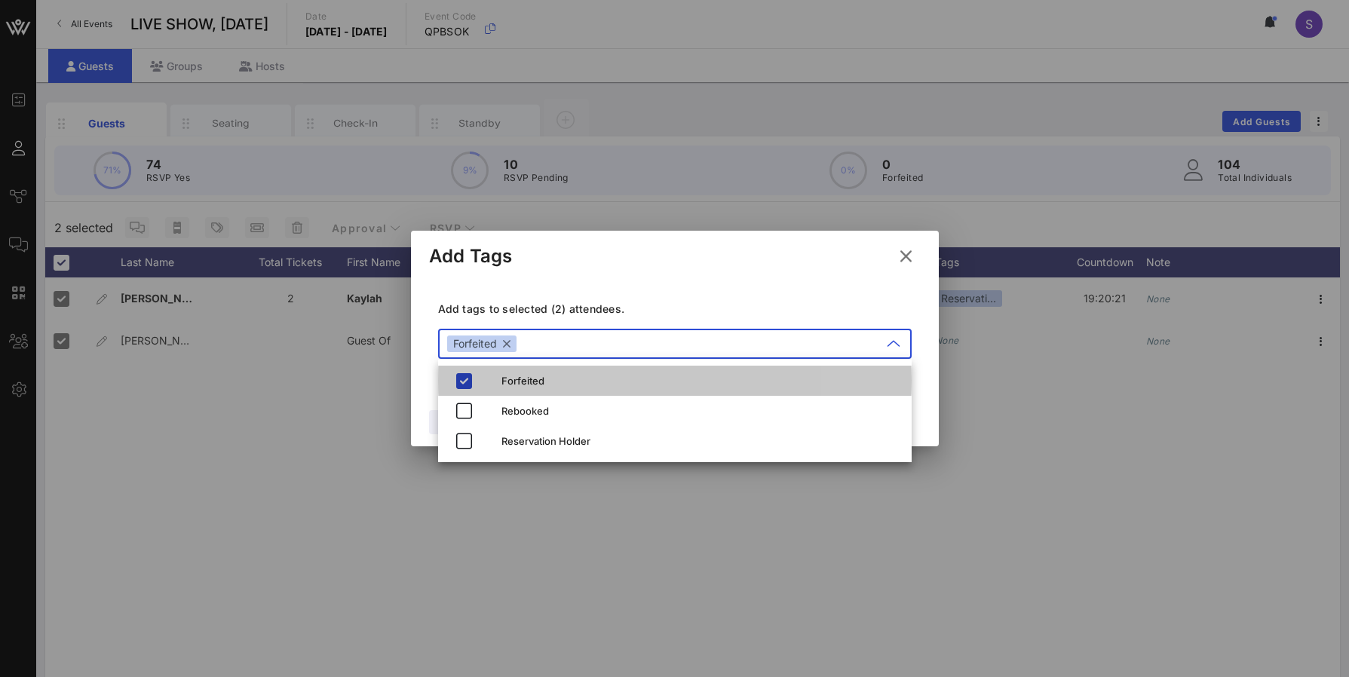
click at [658, 296] on div "Add tags to selected (2) attendees. ​ Forfeited" at bounding box center [675, 332] width 492 height 110
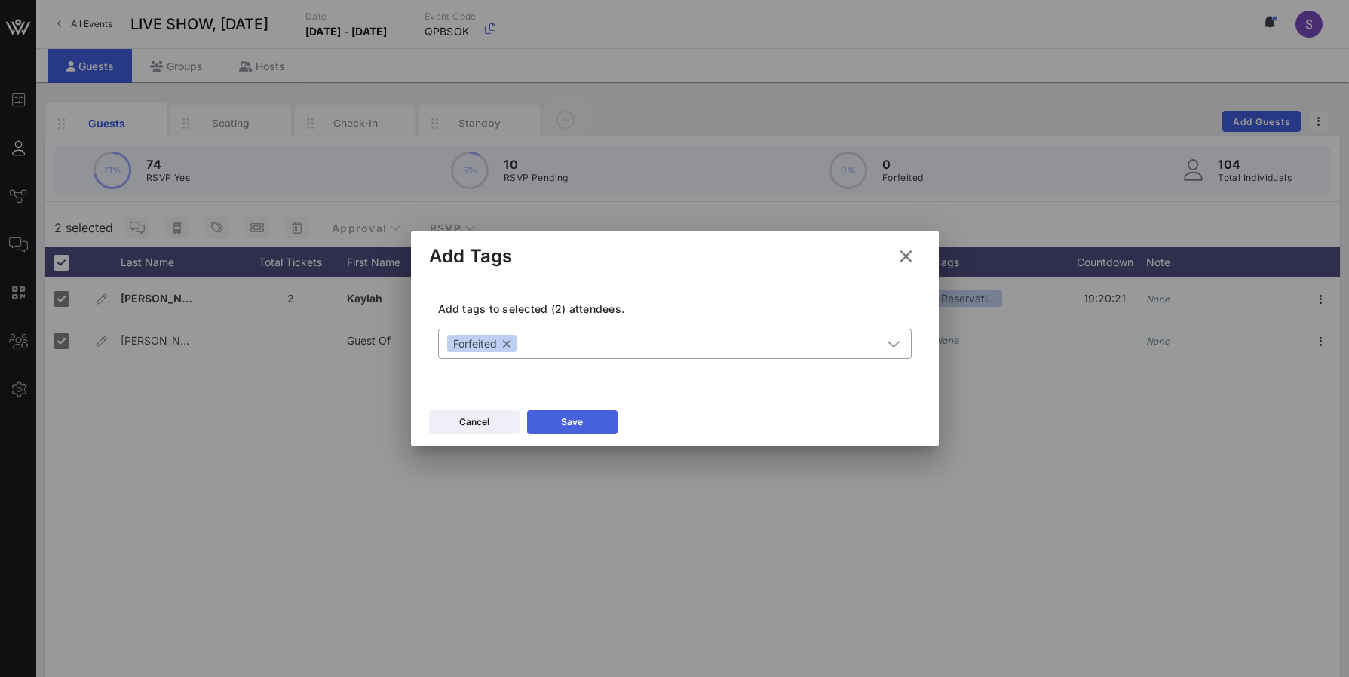
click at [556, 419] on button "Save" at bounding box center [572, 422] width 90 height 24
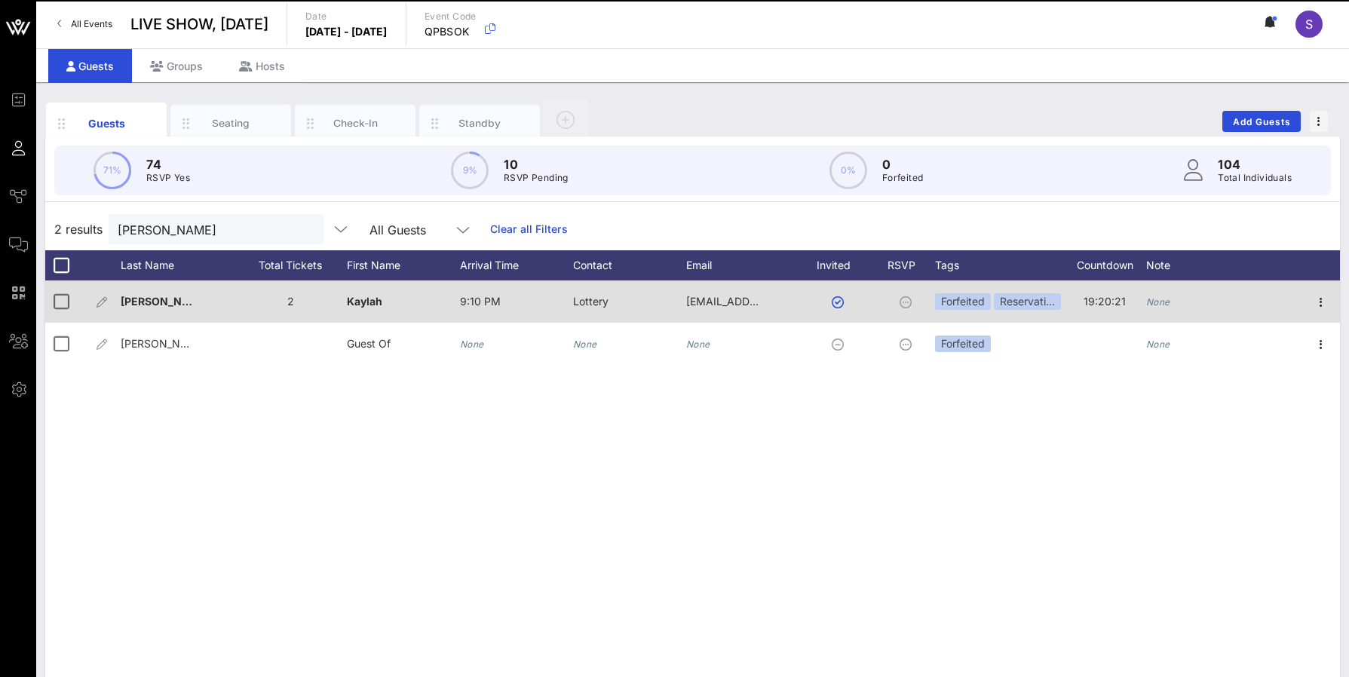
click at [1190, 302] on div "None" at bounding box center [1202, 310] width 113 height 60
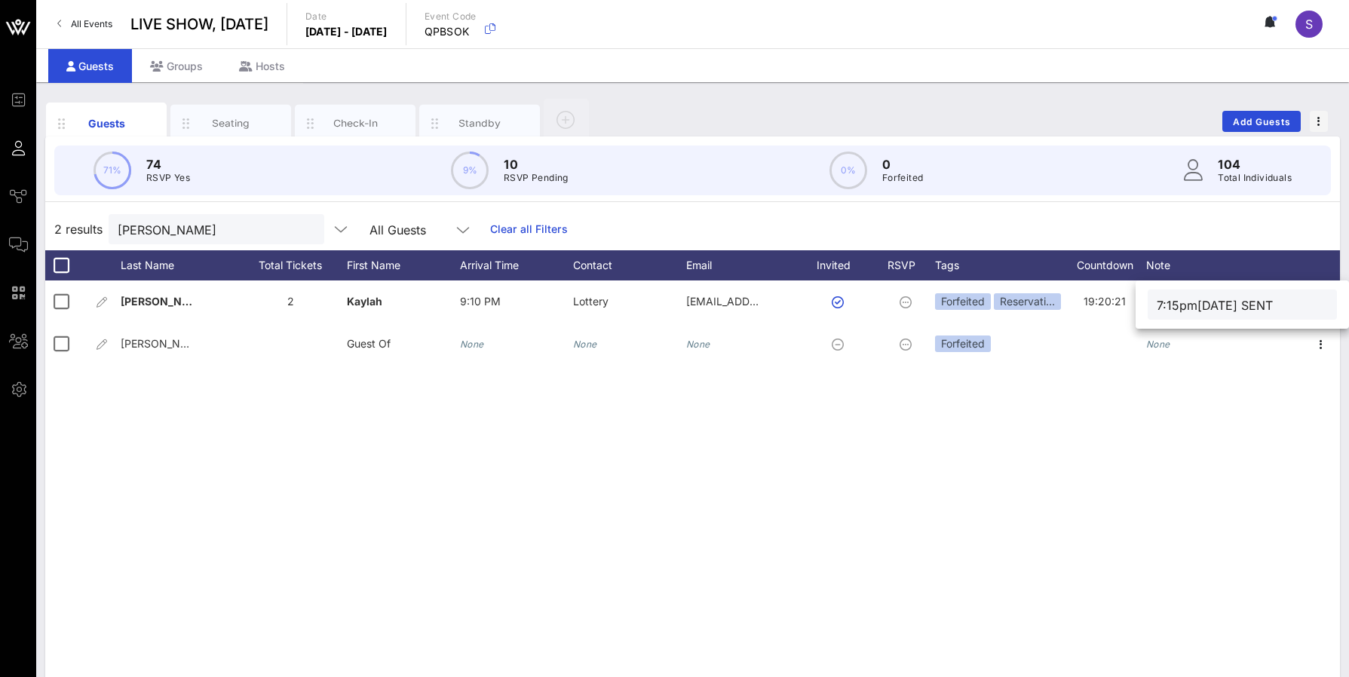
type input "7:15pm[DATE] SENT"
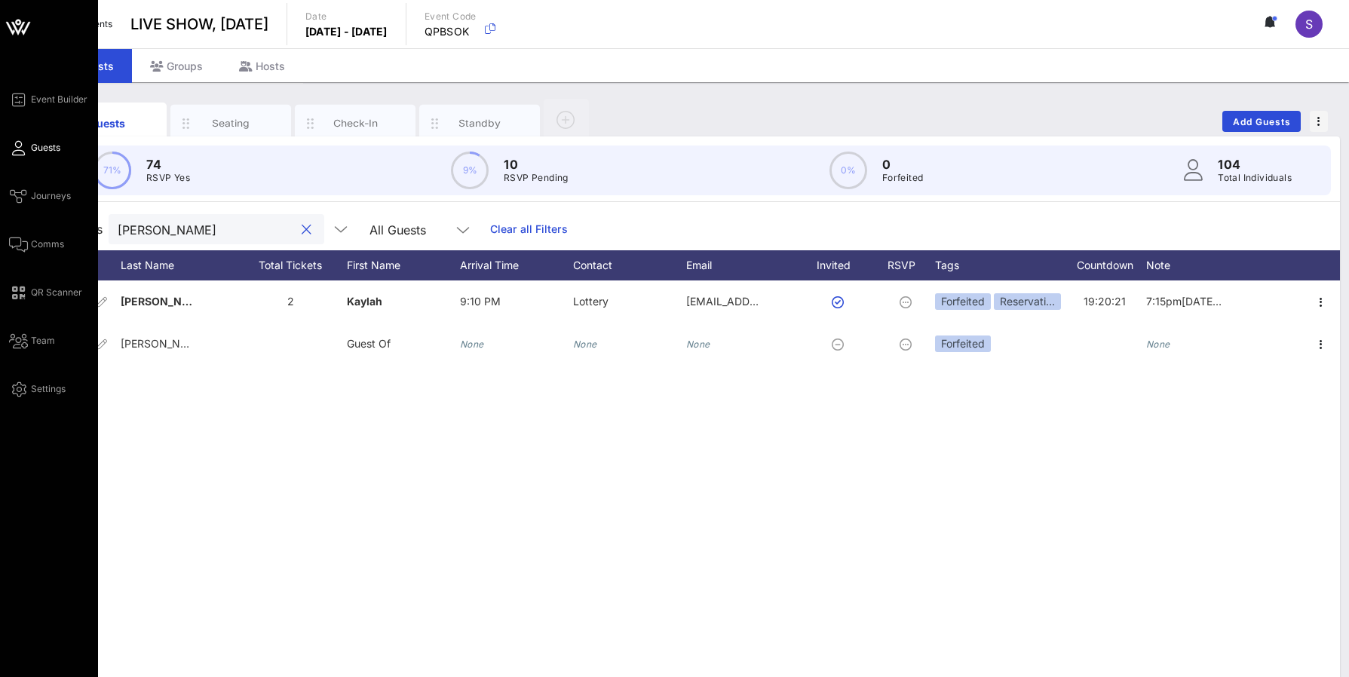
drag, startPoint x: 218, startPoint y: 231, endPoint x: -6, endPoint y: 215, distance: 224.5
click at [0, 215] on html "Event Builder Guests Journeys Comms QR Scanner Team Settings LIVE SHOW, [DATE] …" at bounding box center [674, 338] width 1349 height 677
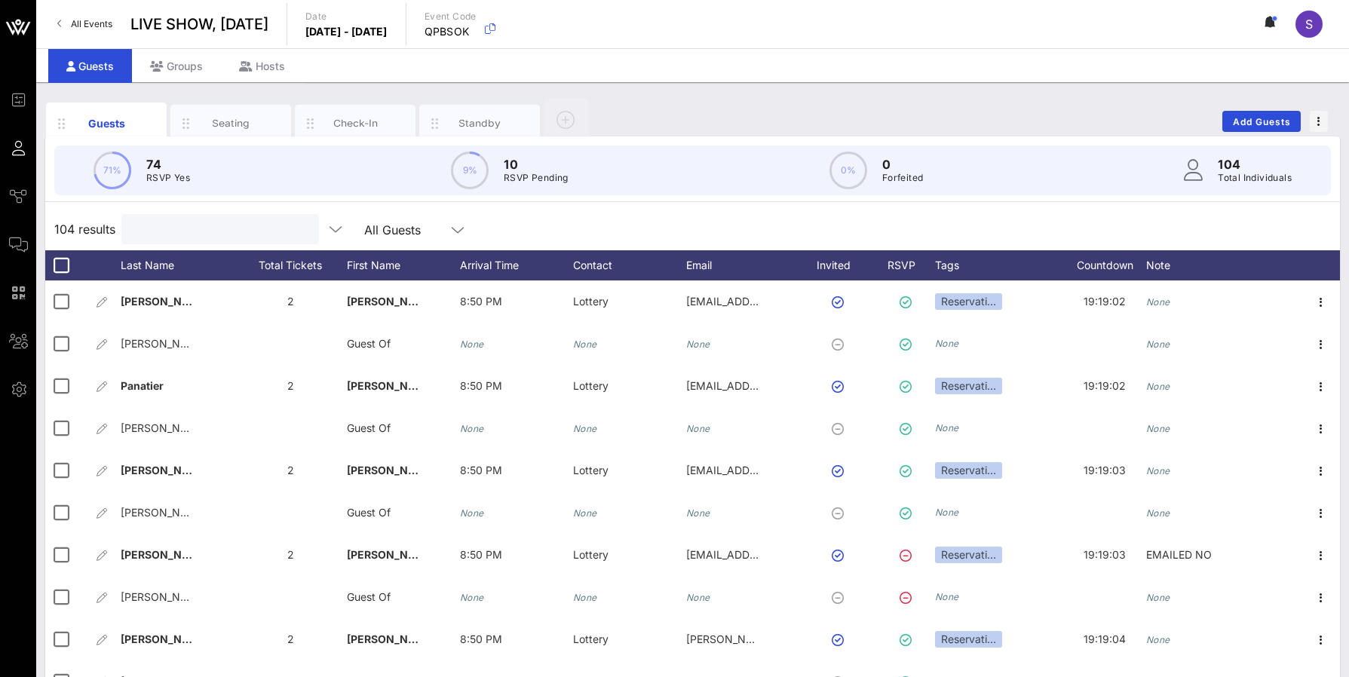
click at [232, 232] on input "text" at bounding box center [218, 229] width 176 height 20
paste input "[PERSON_NAME]"
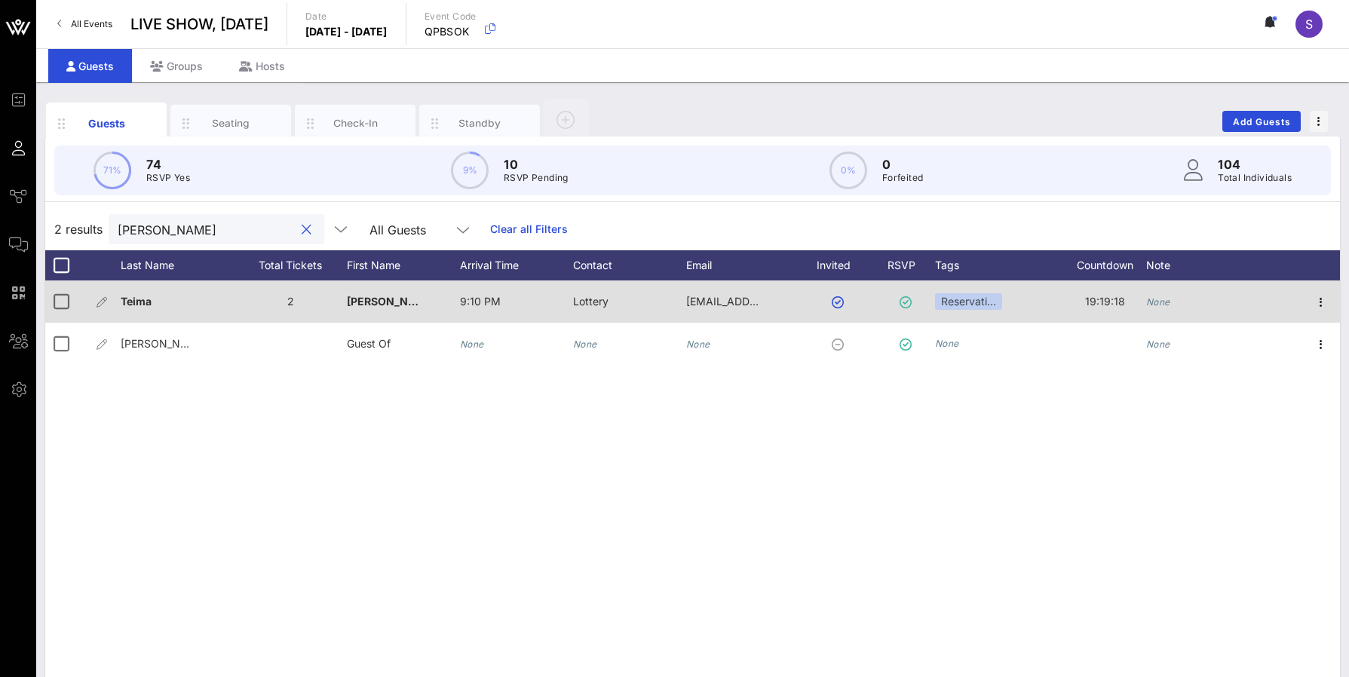
type input "[PERSON_NAME]"
click at [1190, 300] on div "None" at bounding box center [1202, 310] width 113 height 60
type input "7:15pm[DATE] - SENT"
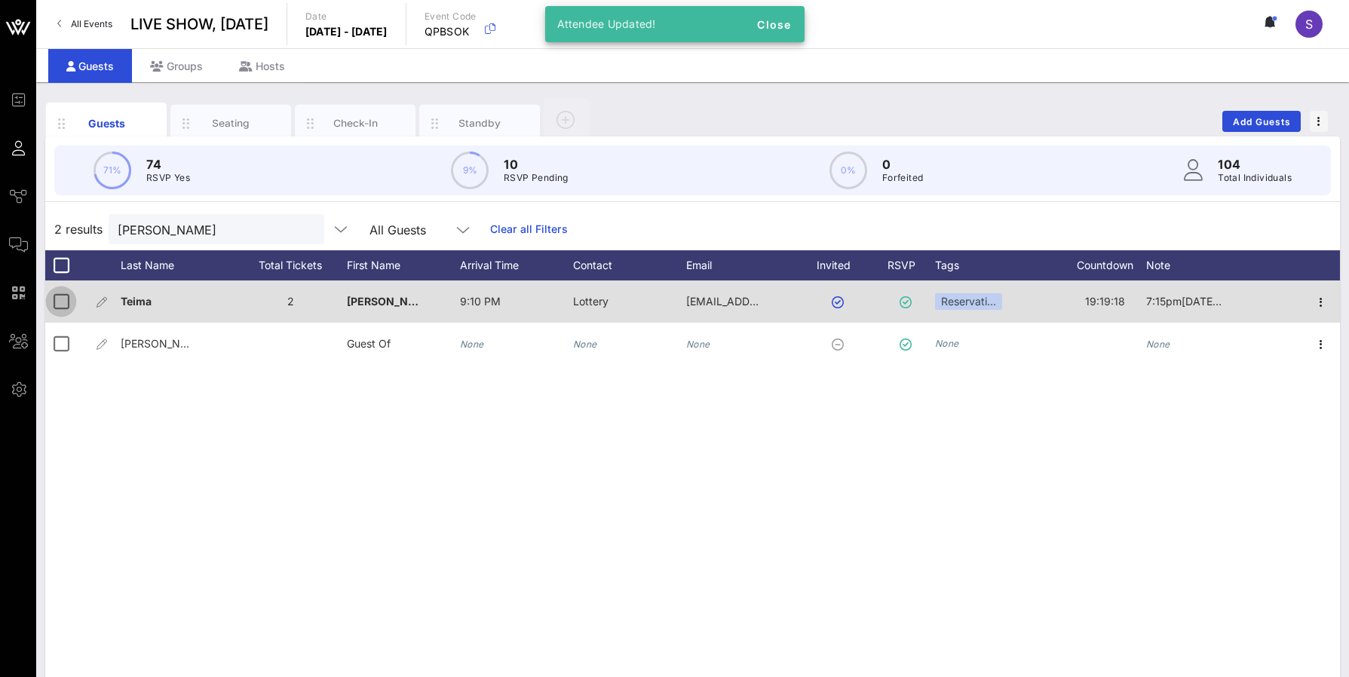
drag, startPoint x: 62, startPoint y: 299, endPoint x: 69, endPoint y: 338, distance: 39.0
click at [61, 303] on div at bounding box center [61, 302] width 26 height 26
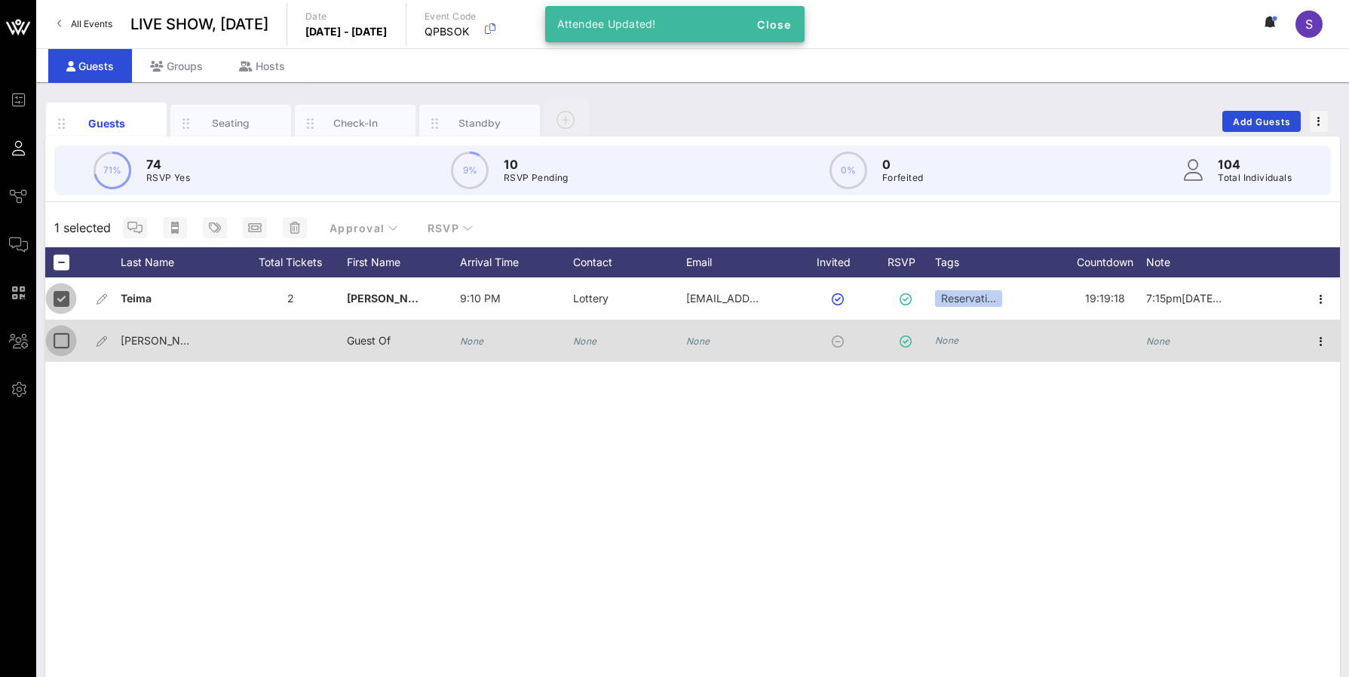
click at [69, 342] on div at bounding box center [61, 341] width 26 height 26
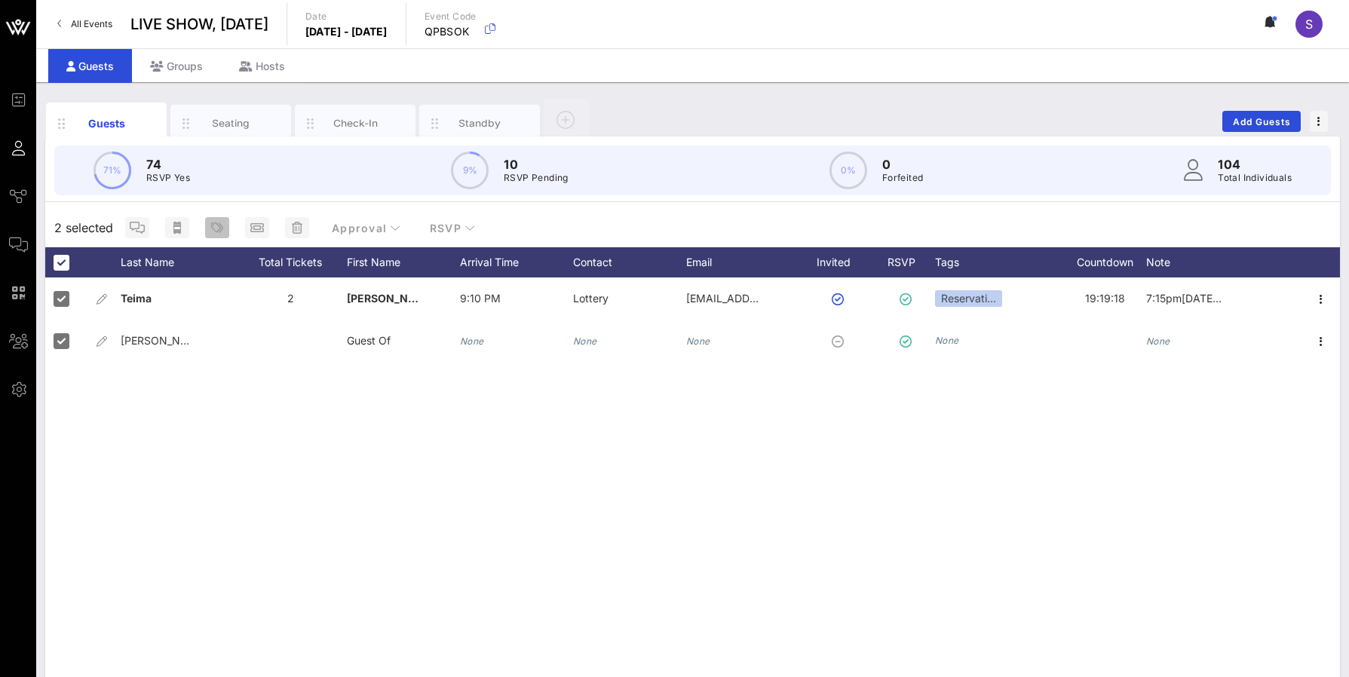
click at [214, 226] on icon "button" at bounding box center [217, 228] width 12 height 12
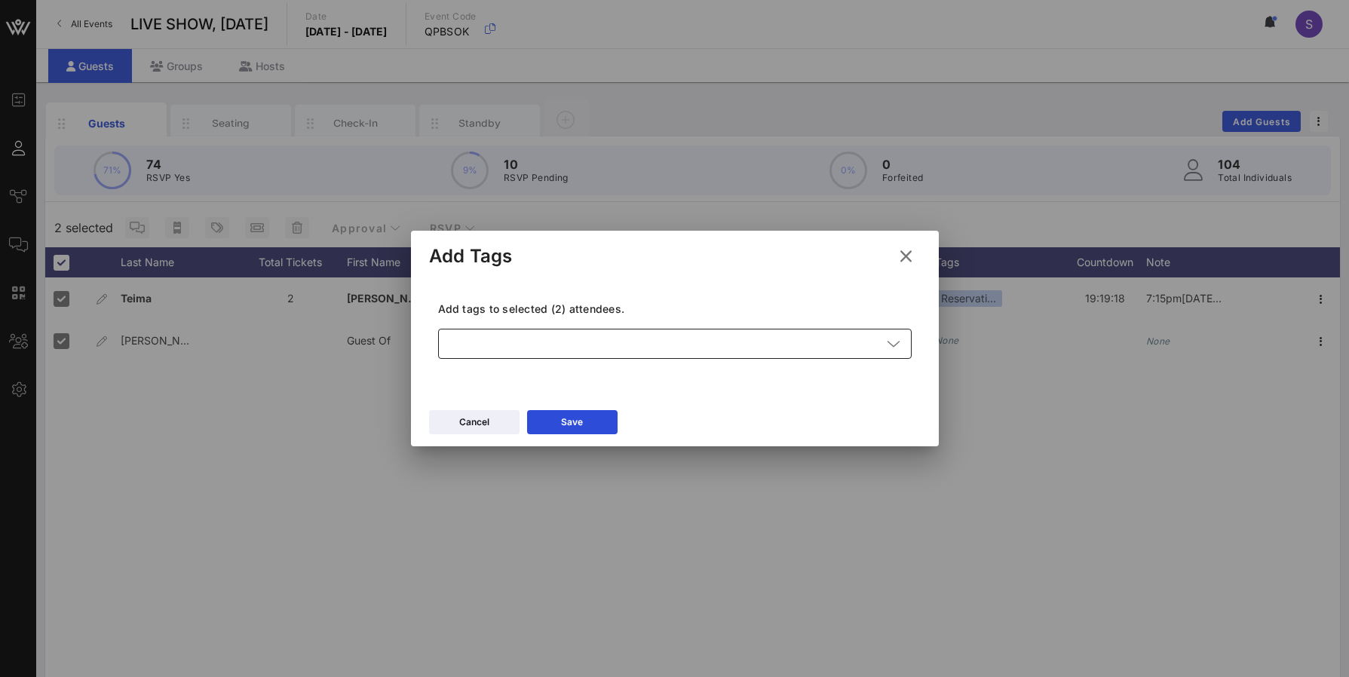
click at [586, 343] on div at bounding box center [664, 344] width 434 height 30
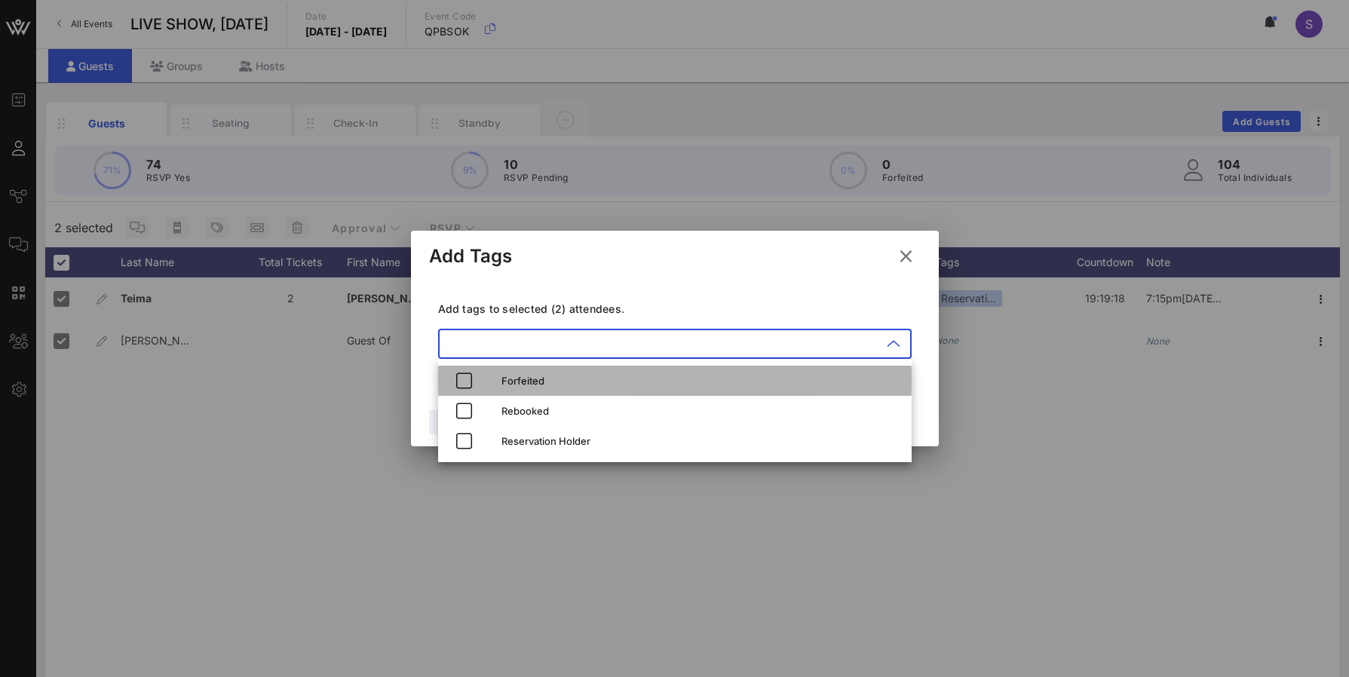
click at [584, 378] on div "Forfeited" at bounding box center [700, 381] width 398 height 12
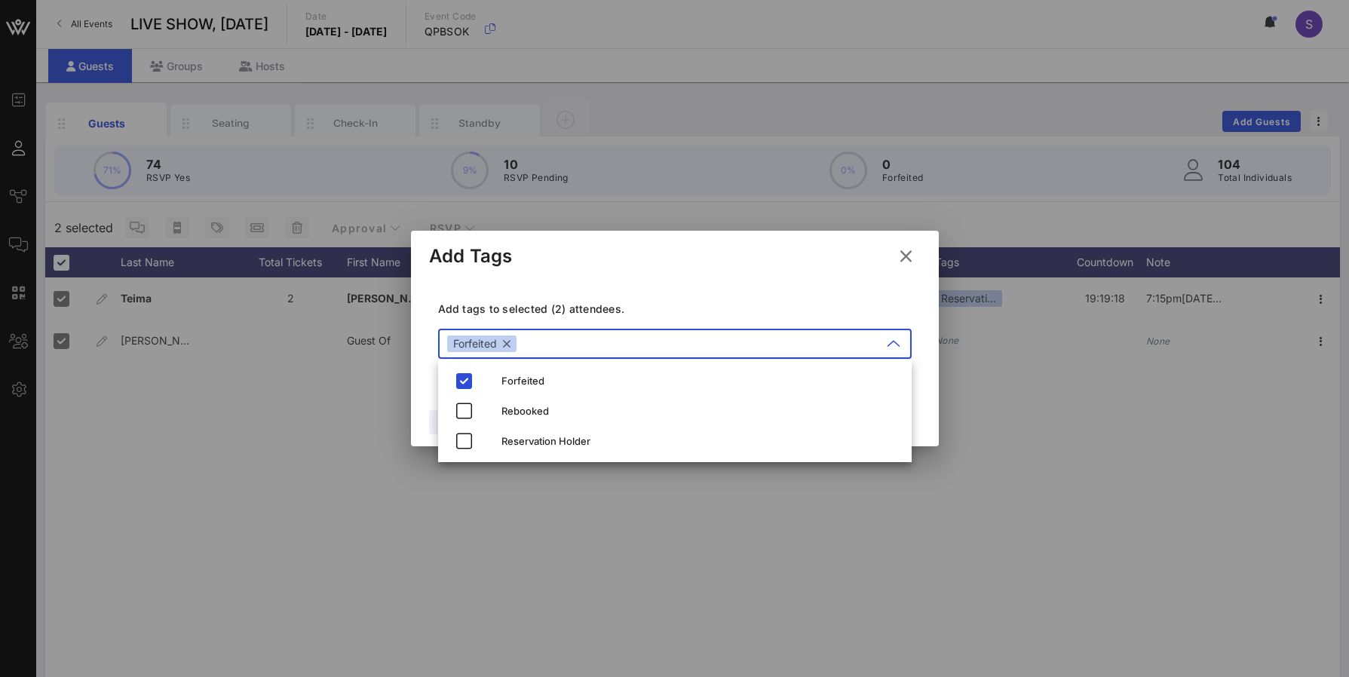
click at [633, 273] on div "Add Tags" at bounding box center [675, 254] width 528 height 47
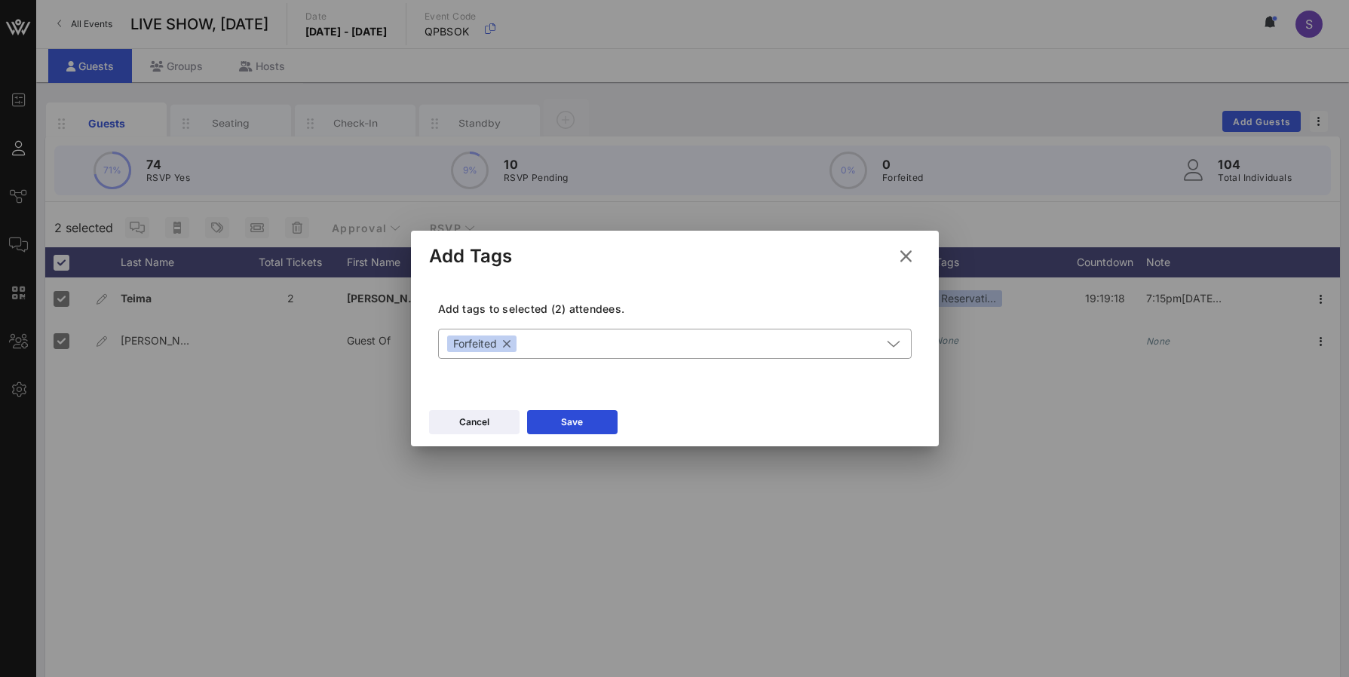
click at [596, 434] on div "Cancel Save" at bounding box center [675, 425] width 528 height 44
click at [596, 419] on button "Save" at bounding box center [572, 422] width 90 height 24
